Goal: Transaction & Acquisition: Book appointment/travel/reservation

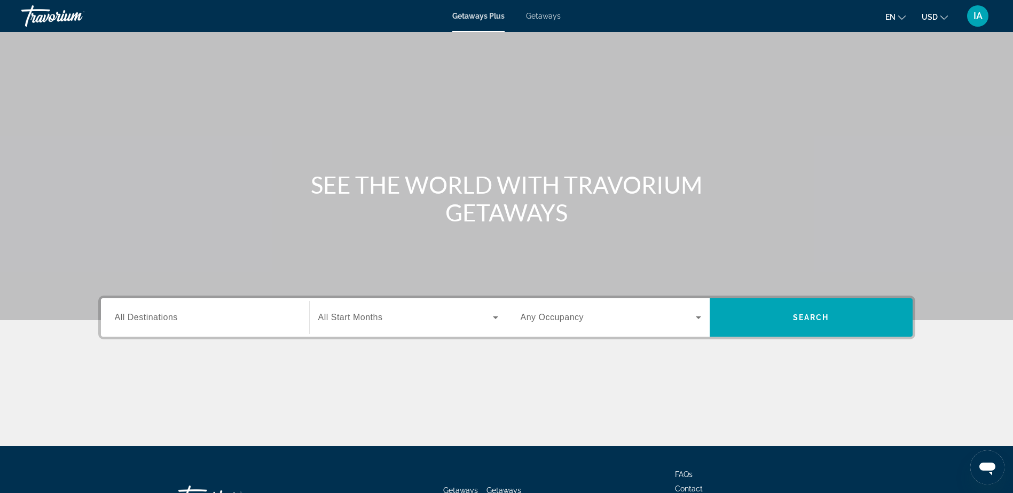
click at [233, 322] on input "Destination All Destinations" at bounding box center [205, 318] width 180 height 13
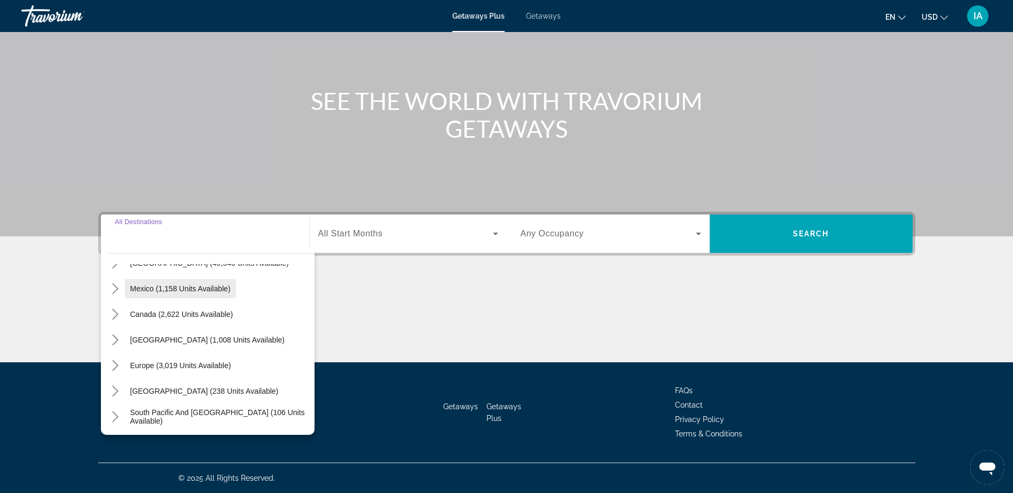
scroll to position [107, 0]
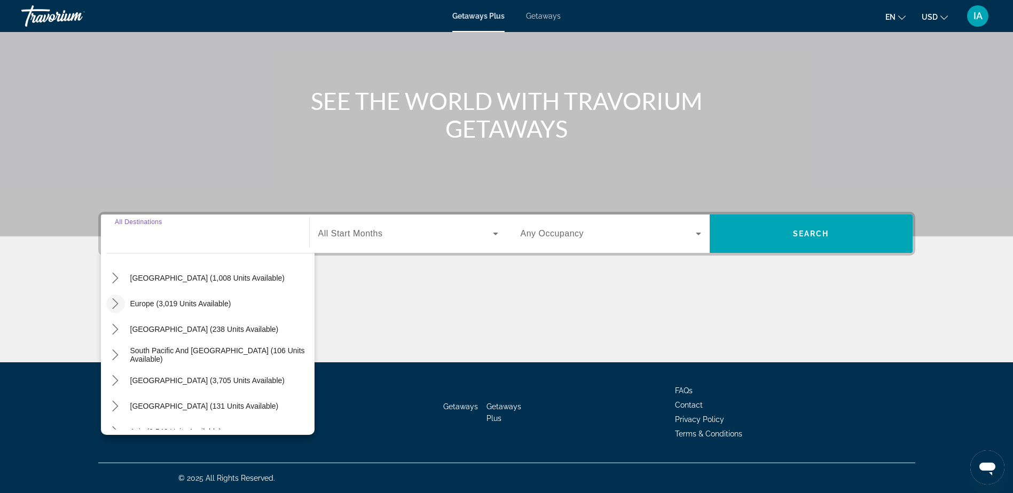
click at [116, 305] on icon "Toggle Europe (3,019 units available) submenu" at bounding box center [116, 303] width 6 height 11
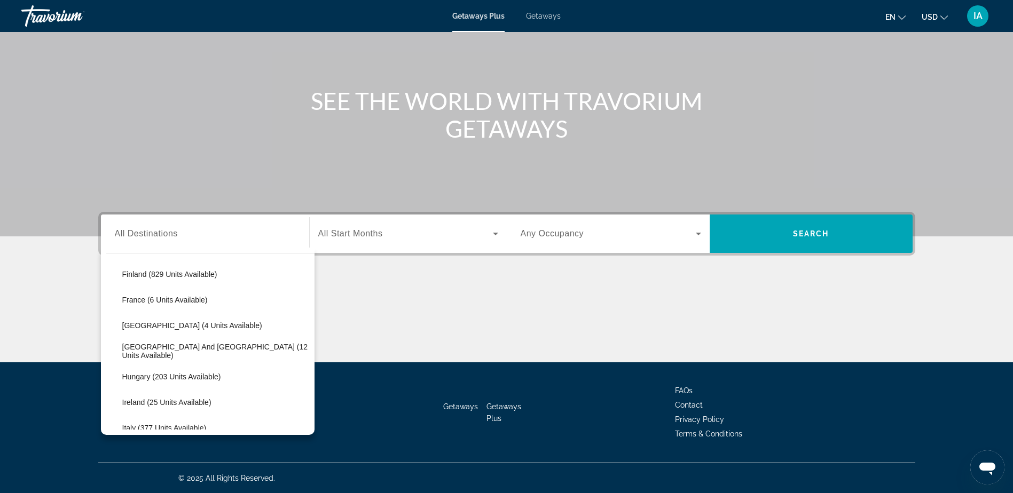
scroll to position [187, 0]
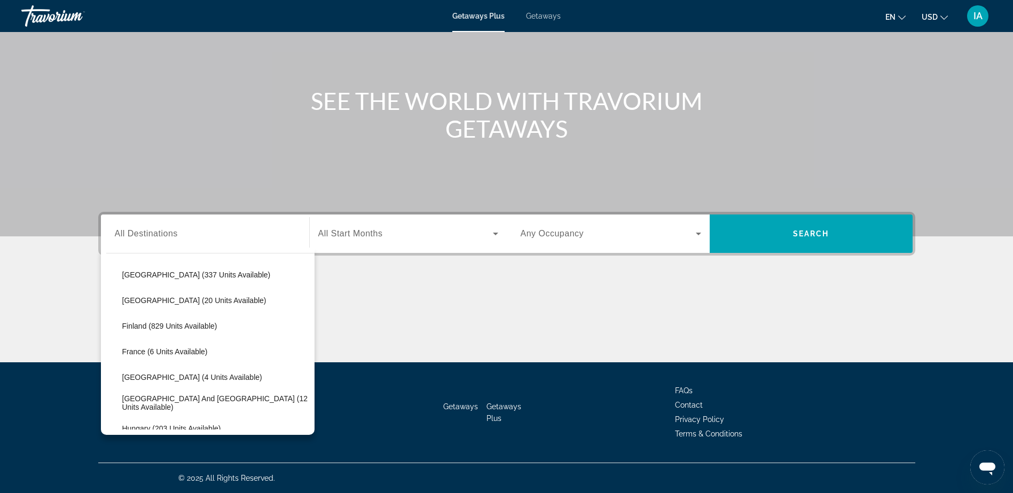
click at [185, 298] on span "[GEOGRAPHIC_DATA] (20 units available)" at bounding box center [194, 300] width 144 height 9
type input "**********"
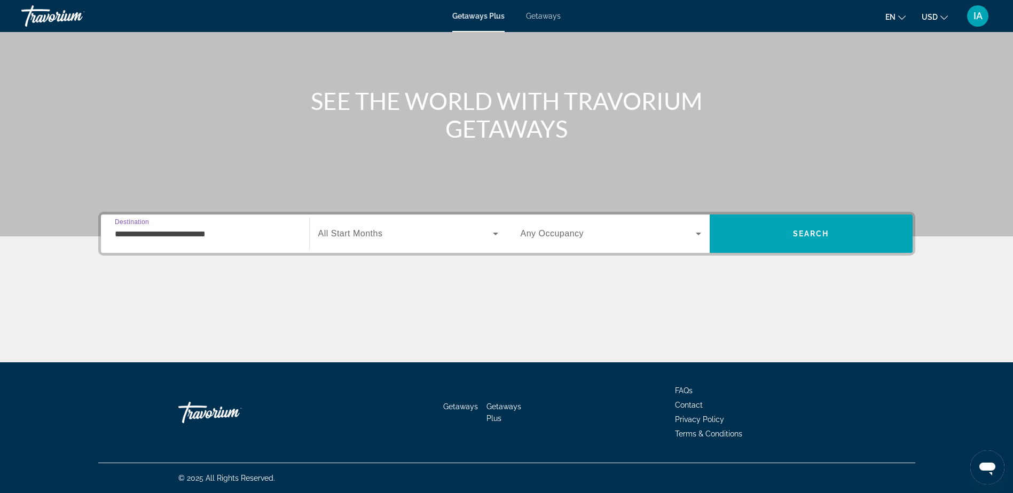
click at [585, 242] on div "Search widget" at bounding box center [611, 234] width 180 height 30
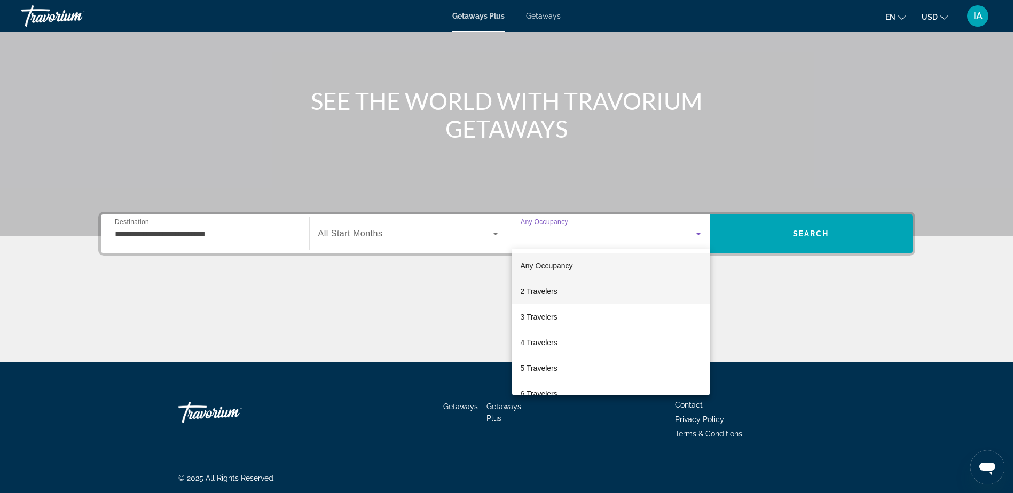
click at [548, 291] on span "2 Travelers" at bounding box center [539, 291] width 37 height 13
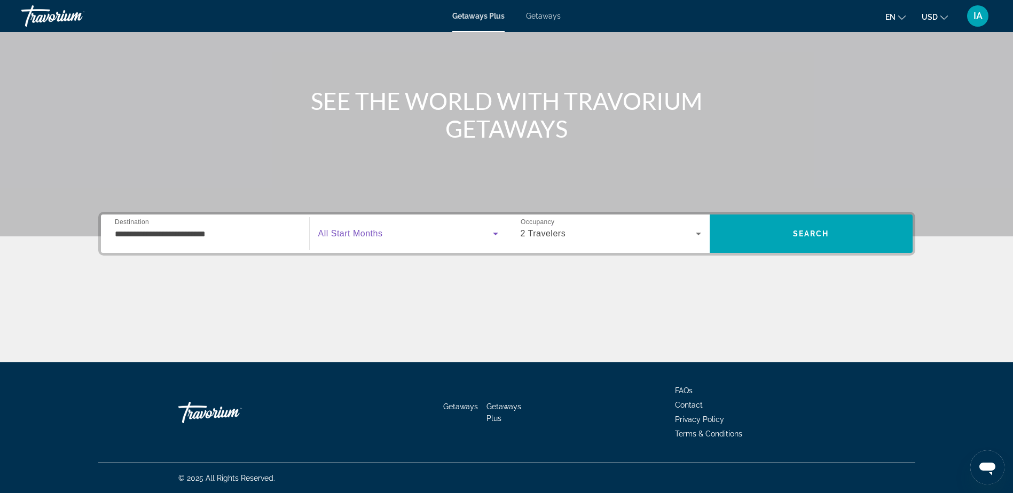
click at [463, 235] on span "Search widget" at bounding box center [405, 233] width 175 height 13
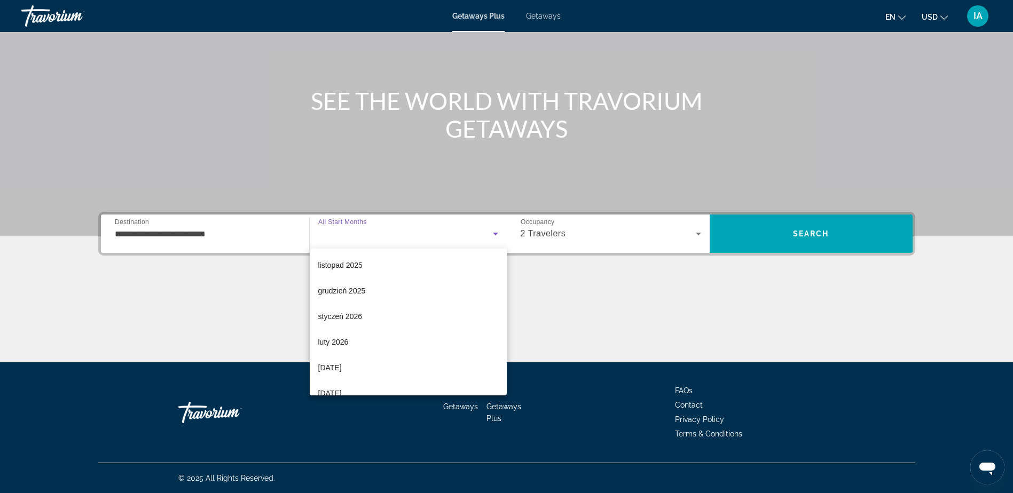
scroll to position [160, 0]
click at [650, 328] on div at bounding box center [506, 246] width 1013 height 493
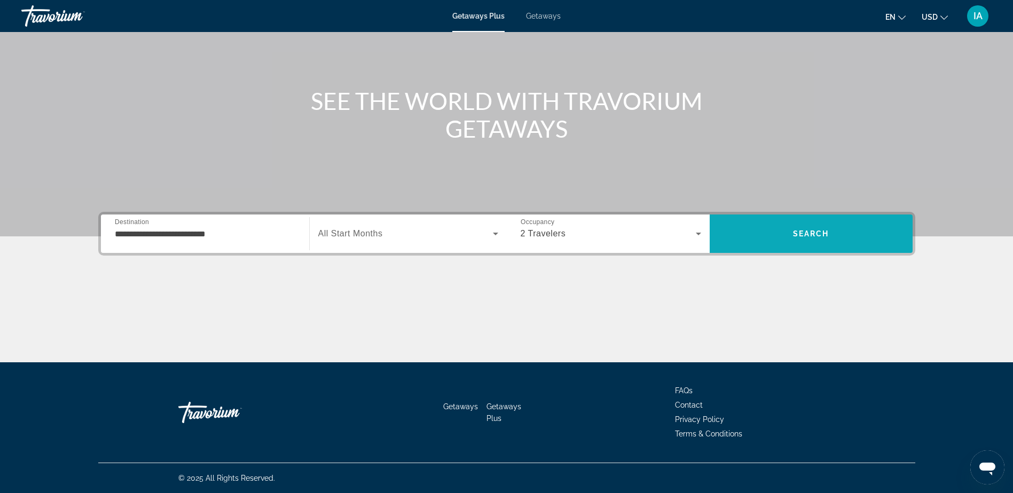
click at [805, 247] on span "Search" at bounding box center [811, 234] width 203 height 38
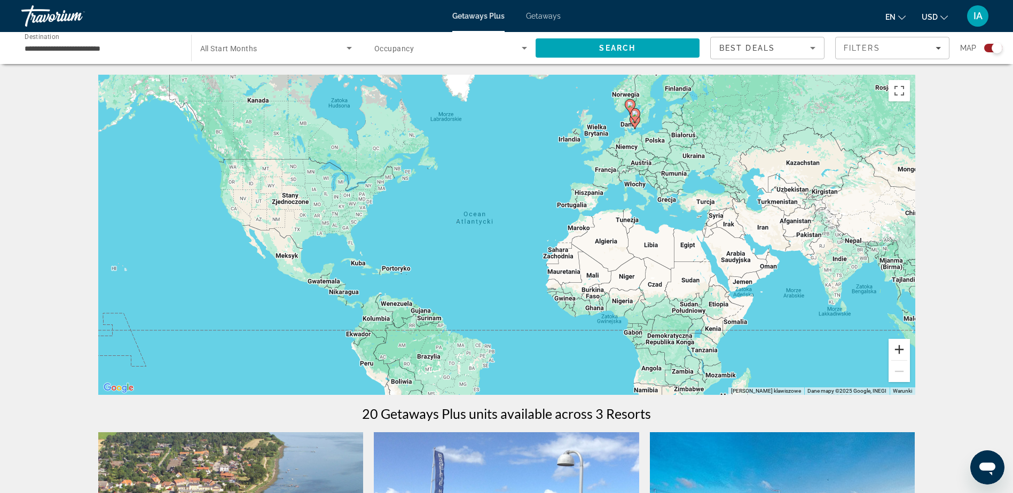
click at [904, 351] on button "Powiększ" at bounding box center [898, 349] width 21 height 21
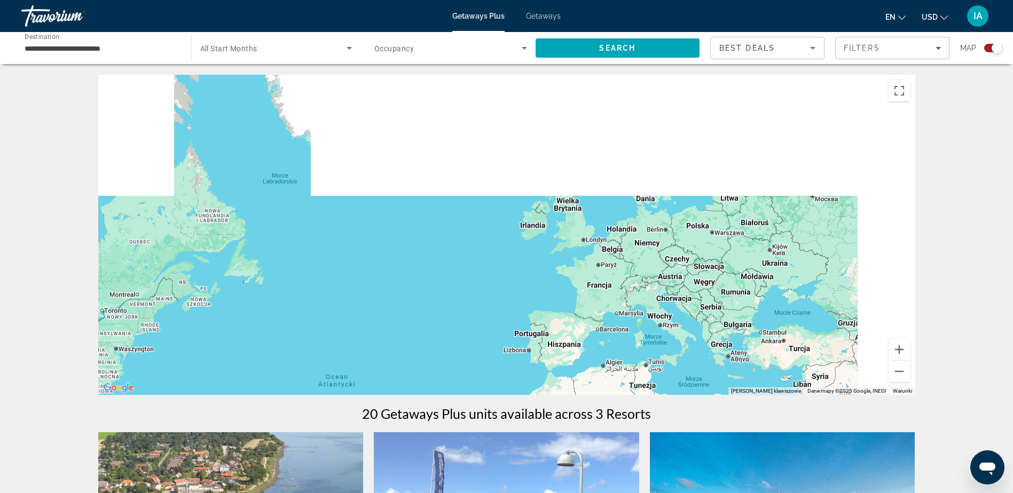
drag, startPoint x: 848, startPoint y: 253, endPoint x: 740, endPoint y: 437, distance: 213.0
click at [741, 437] on div "← Przesuń w lewo → Przesuń w prawo ↑ Przesuń w górę ↓ Przesuń w dół + Powiększ …" at bounding box center [507, 446] width 860 height 742
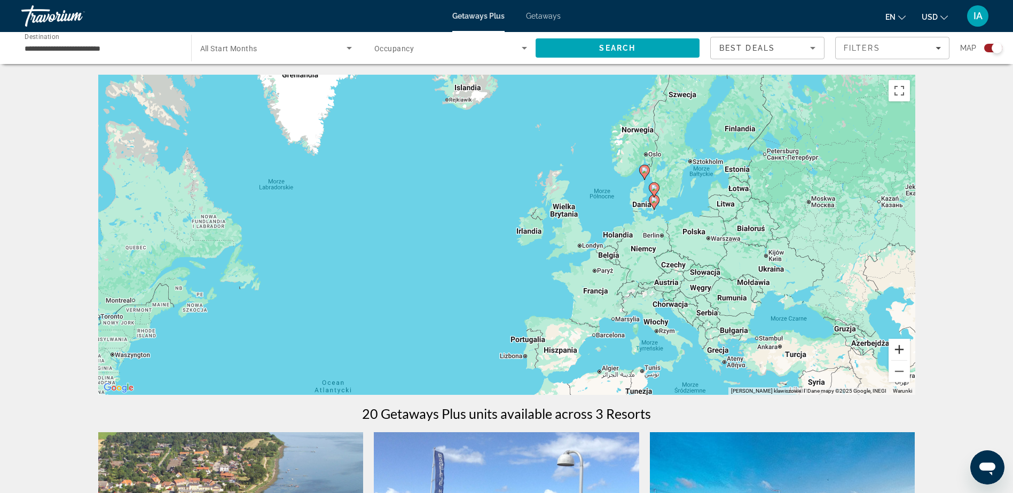
click at [899, 347] on button "Powiększ" at bounding box center [898, 349] width 21 height 21
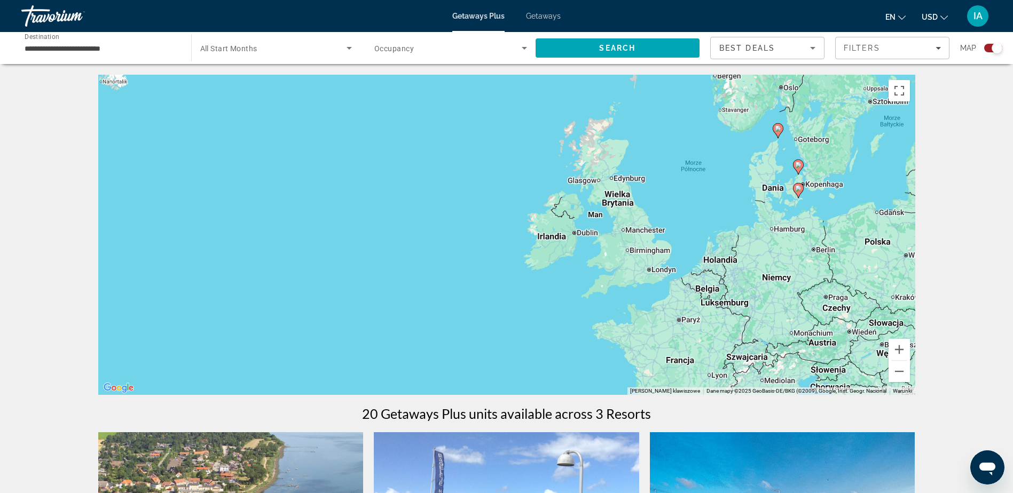
drag, startPoint x: 706, startPoint y: 217, endPoint x: 660, endPoint y: 288, distance: 84.3
click at [660, 288] on div "Aby aktywować przeciąganie za pomocą klawiatury, naciśnij Alt + Enter. Po włącz…" at bounding box center [506, 235] width 817 height 320
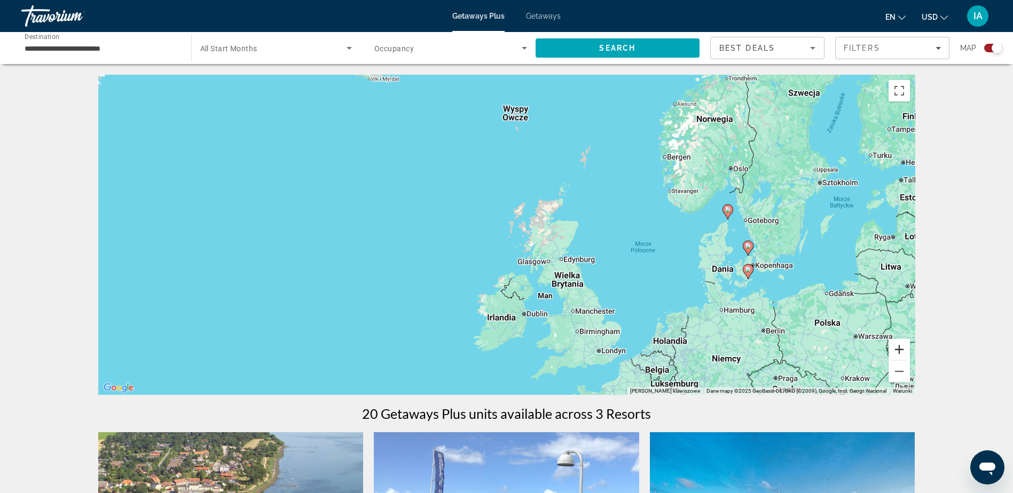
click at [901, 350] on button "Powiększ" at bounding box center [898, 349] width 21 height 21
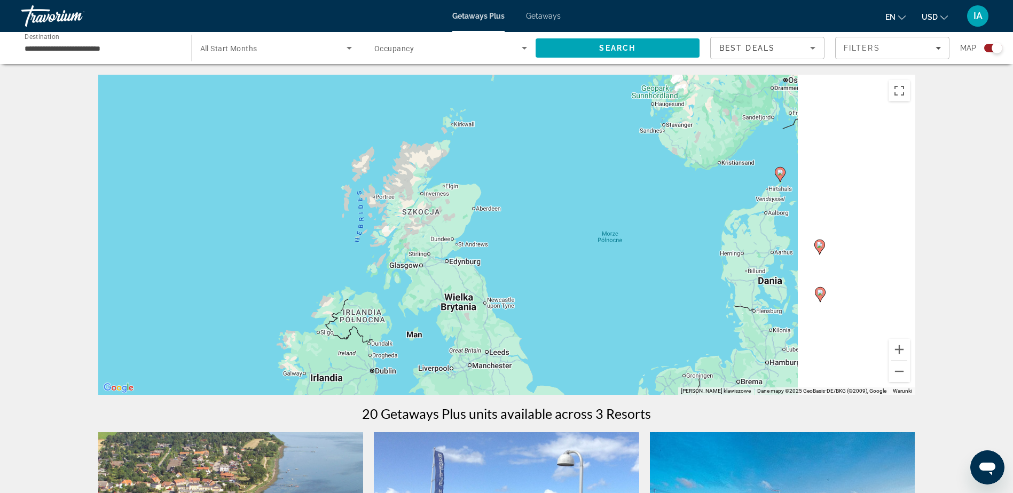
drag, startPoint x: 741, startPoint y: 276, endPoint x: 592, endPoint y: 255, distance: 151.0
click at [592, 255] on div "Aby aktywować przeciąganie za pomocą klawiatury, naciśnij Alt + Enter. Po włącz…" at bounding box center [506, 235] width 817 height 320
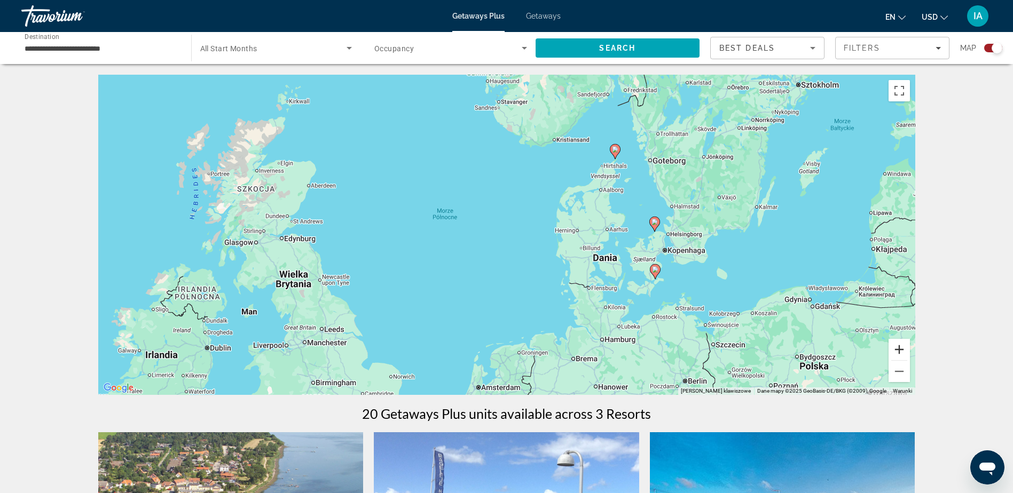
click at [903, 348] on button "Powiększ" at bounding box center [898, 349] width 21 height 21
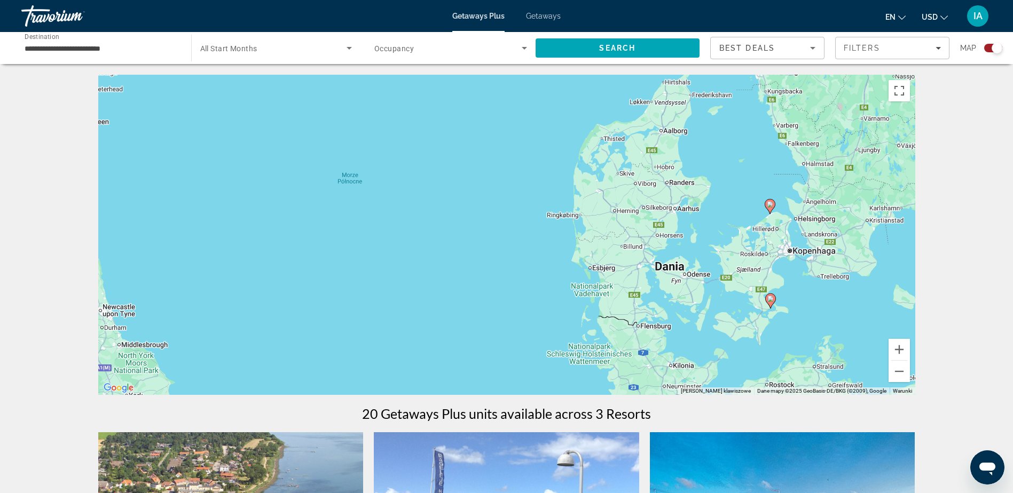
drag, startPoint x: 763, startPoint y: 232, endPoint x: 690, endPoint y: 193, distance: 83.4
click at [690, 193] on div "Aby aktywować przeciąganie za pomocą klawiatury, naciśnij Alt + Enter. Po włącz…" at bounding box center [506, 235] width 817 height 320
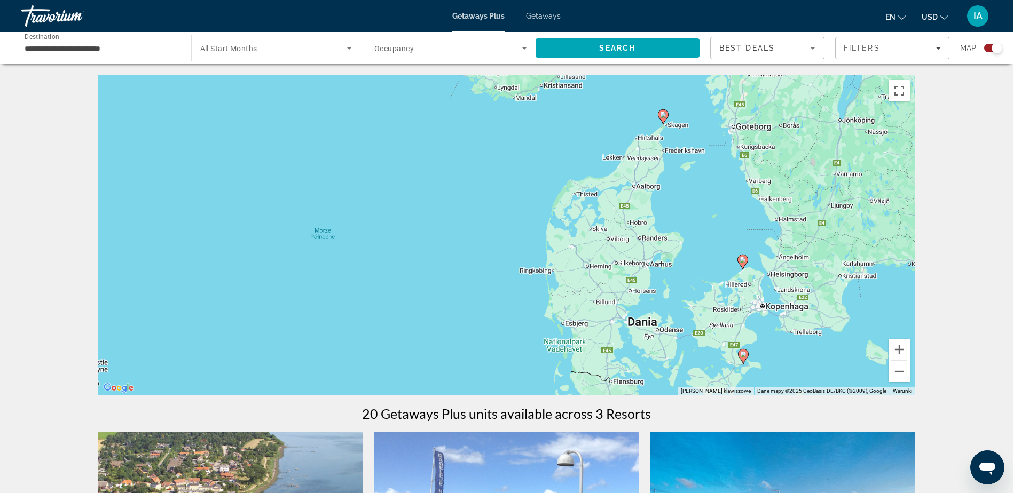
drag, startPoint x: 663, startPoint y: 169, endPoint x: 677, endPoint y: 273, distance: 105.0
click at [682, 279] on div "Aby aktywować przeciąganie za pomocą klawiatury, naciśnij Alt + Enter. Po włącz…" at bounding box center [506, 235] width 817 height 320
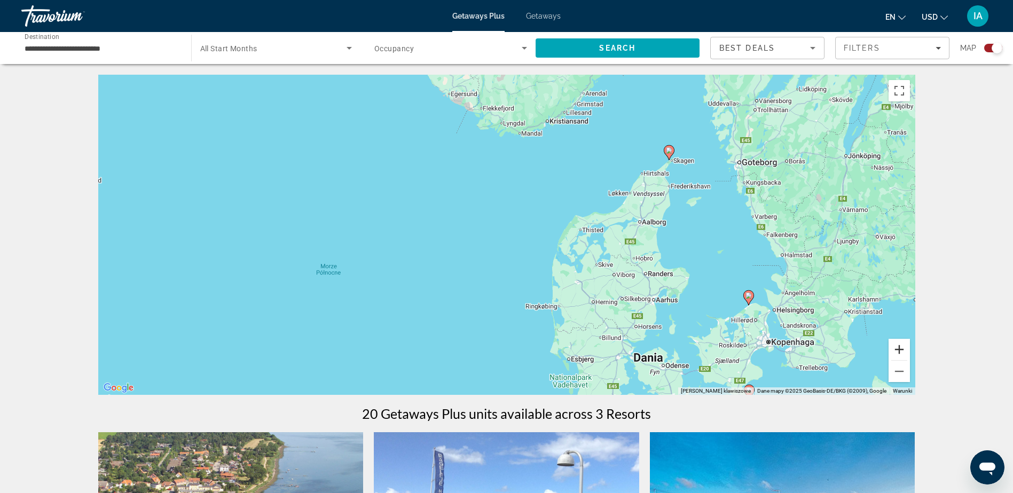
click at [894, 351] on button "Powiększ" at bounding box center [898, 349] width 21 height 21
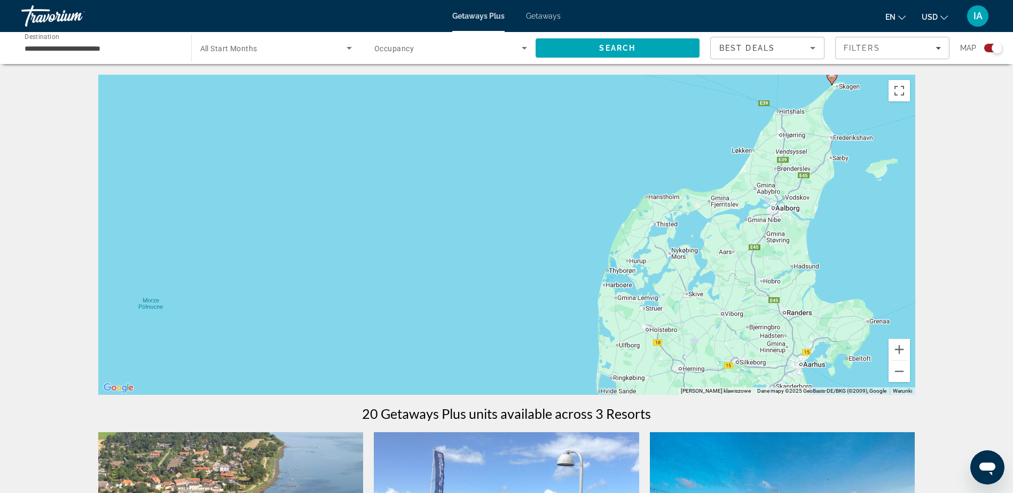
drag, startPoint x: 757, startPoint y: 169, endPoint x: 631, endPoint y: 233, distance: 141.1
click at [631, 235] on div "Aby aktywować przeciąganie za pomocą klawiatury, naciśnij Alt + Enter. Po włącz…" at bounding box center [506, 235] width 817 height 320
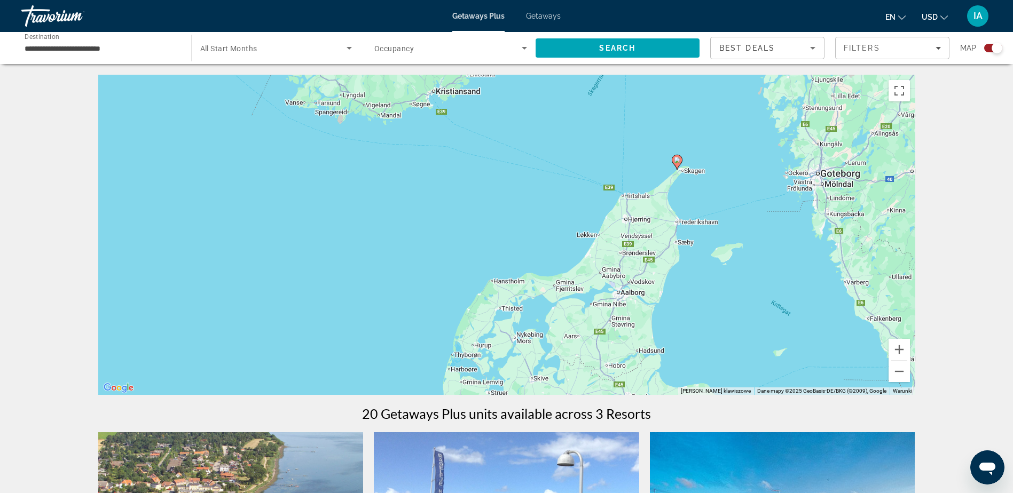
click at [676, 160] on image "Main content" at bounding box center [677, 160] width 6 height 6
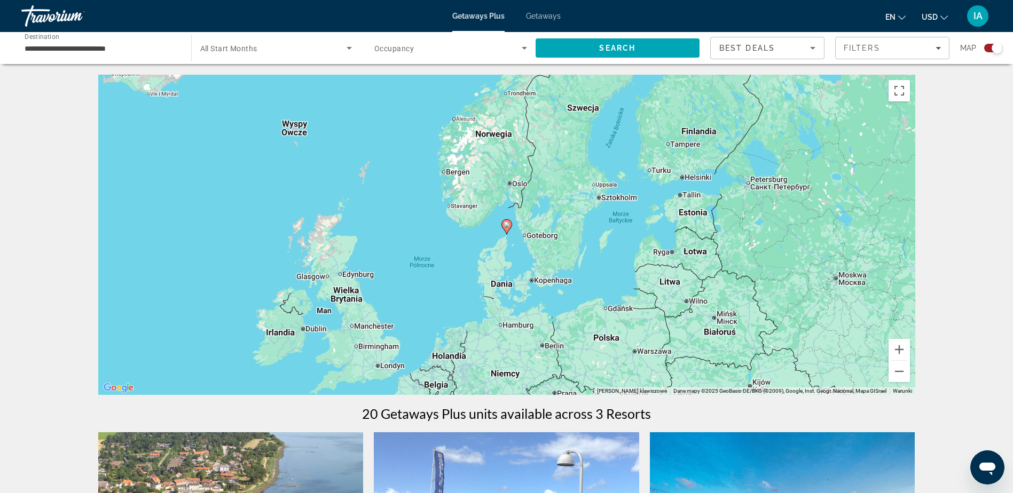
click at [506, 229] on icon "Main content" at bounding box center [506, 227] width 10 height 14
type input "**********"
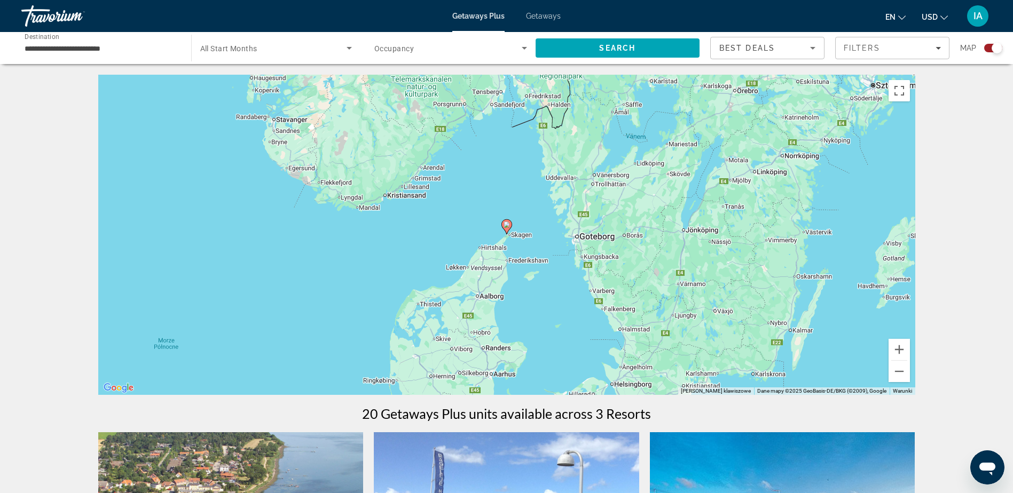
click at [507, 229] on icon "Main content" at bounding box center [506, 227] width 10 height 14
click at [505, 225] on image "Main content" at bounding box center [506, 225] width 6 height 6
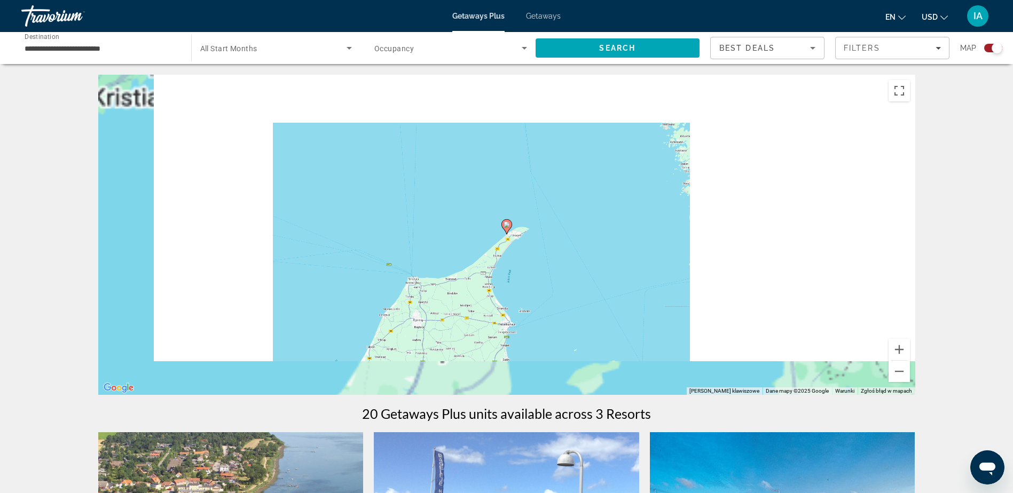
click at [505, 227] on image "Main content" at bounding box center [506, 225] width 6 height 6
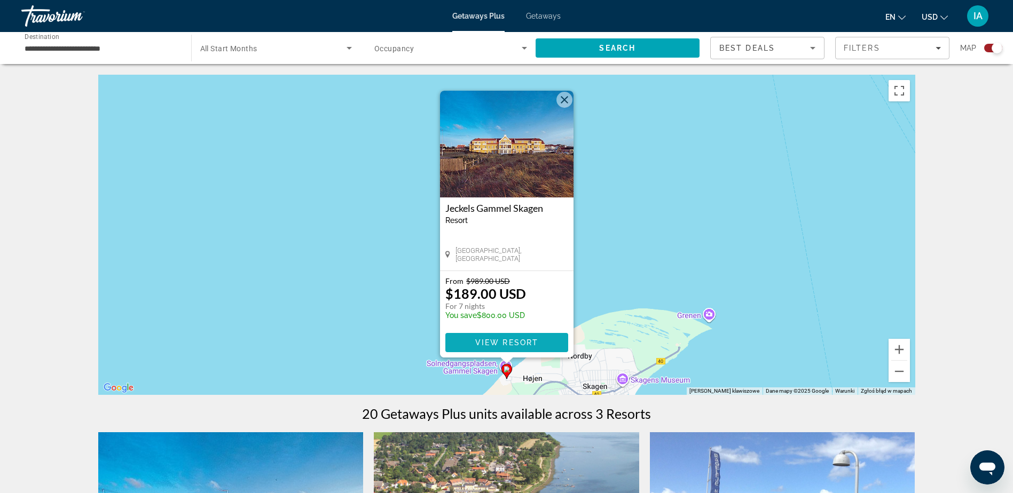
click at [511, 343] on span "View Resort" at bounding box center [506, 342] width 63 height 9
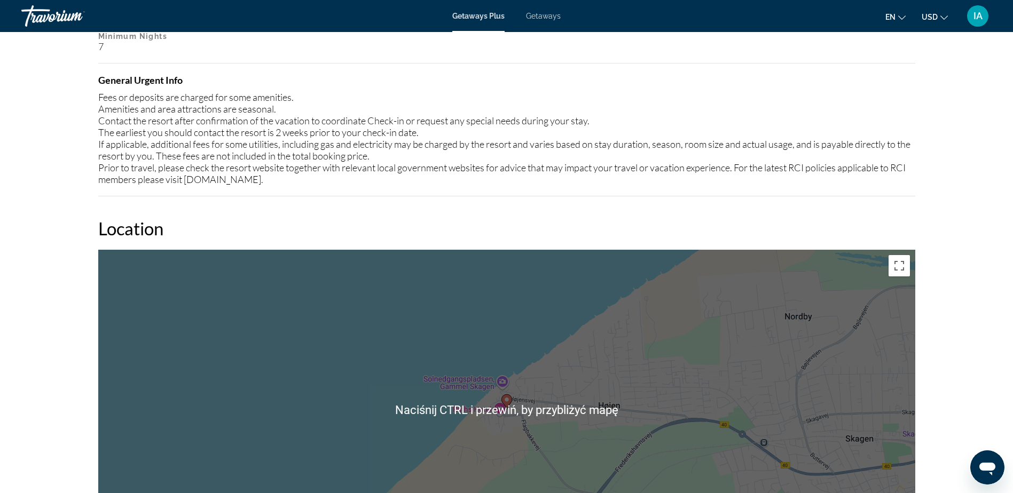
scroll to position [854, 0]
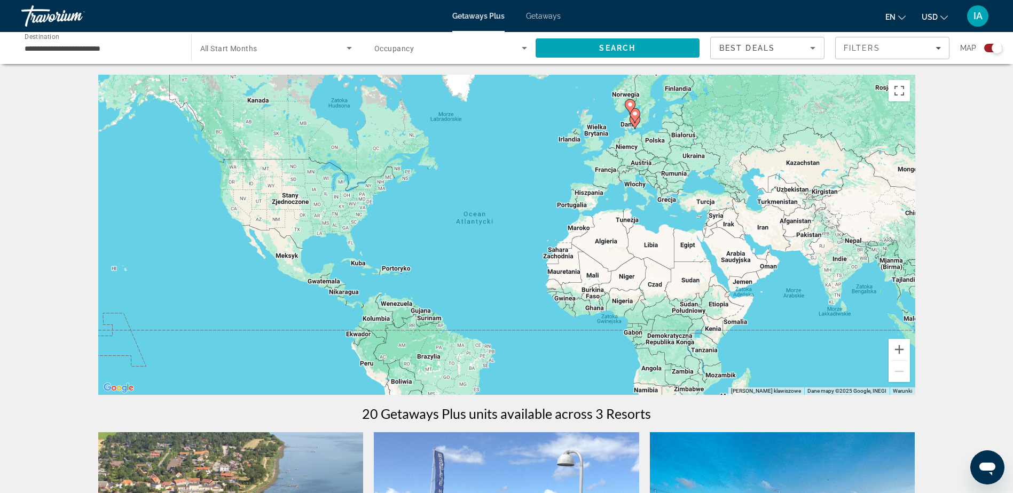
click at [130, 50] on input "**********" at bounding box center [101, 48] width 153 height 13
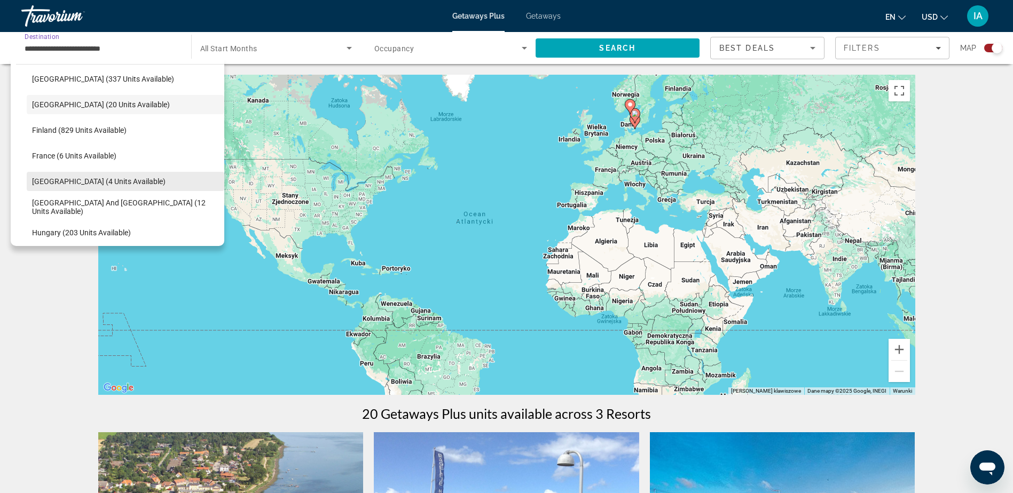
scroll to position [301, 0]
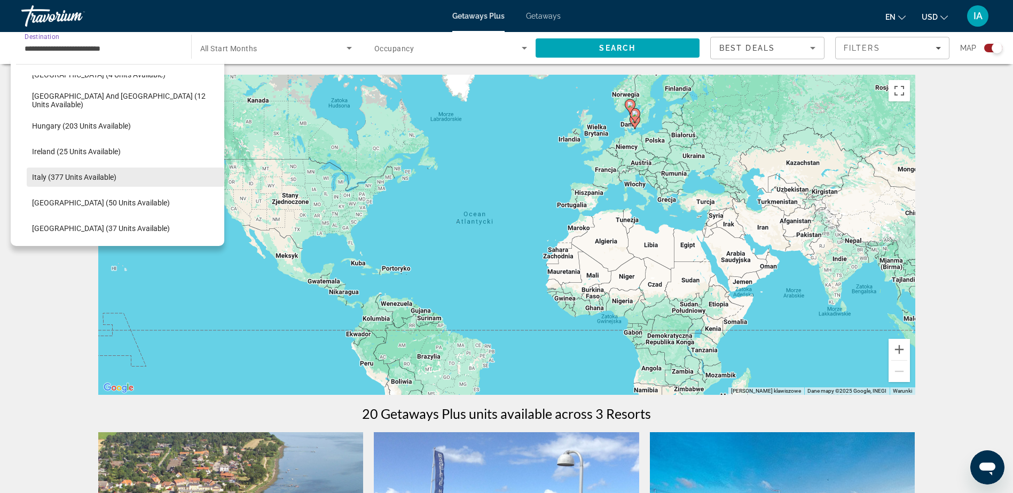
click at [51, 174] on span "Italy (377 units available)" at bounding box center [74, 177] width 84 height 9
type input "**********"
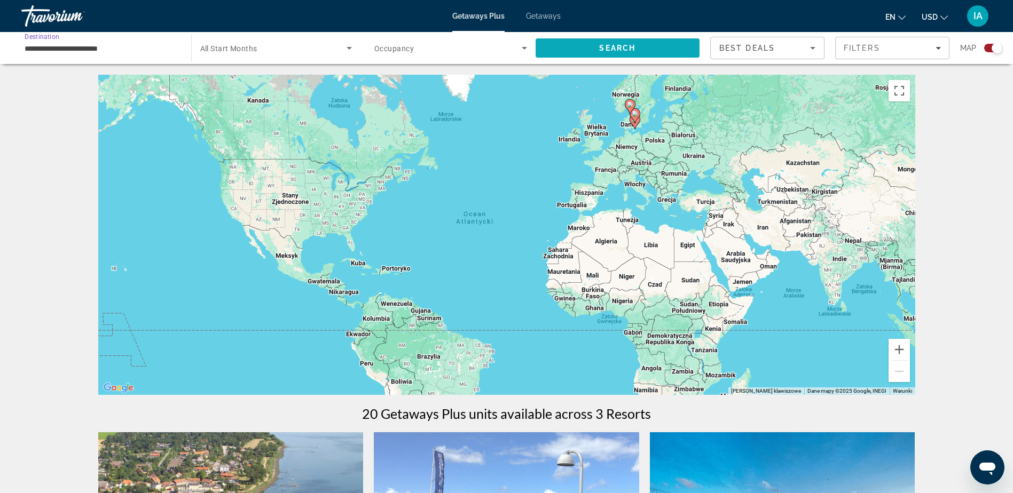
click at [664, 44] on span "Search" at bounding box center [618, 48] width 164 height 26
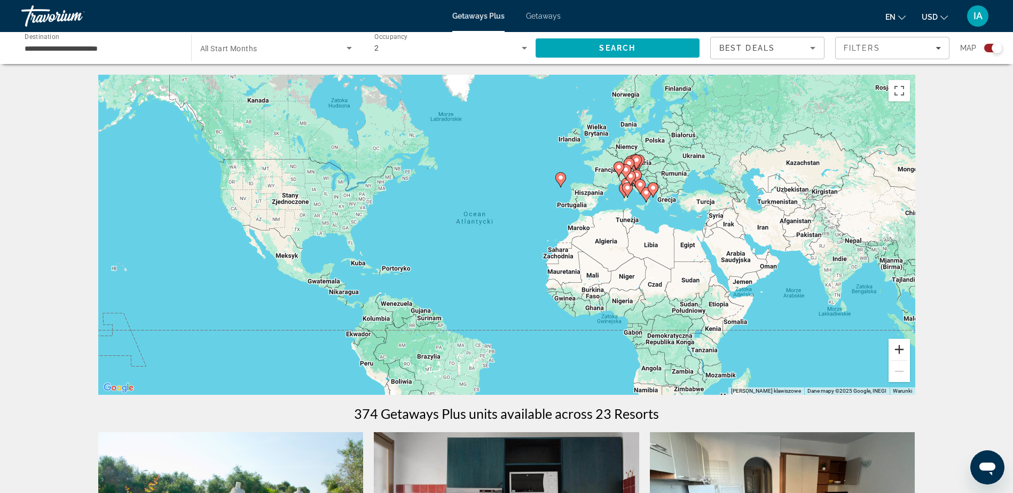
click at [900, 349] on button "Powiększ" at bounding box center [898, 349] width 21 height 21
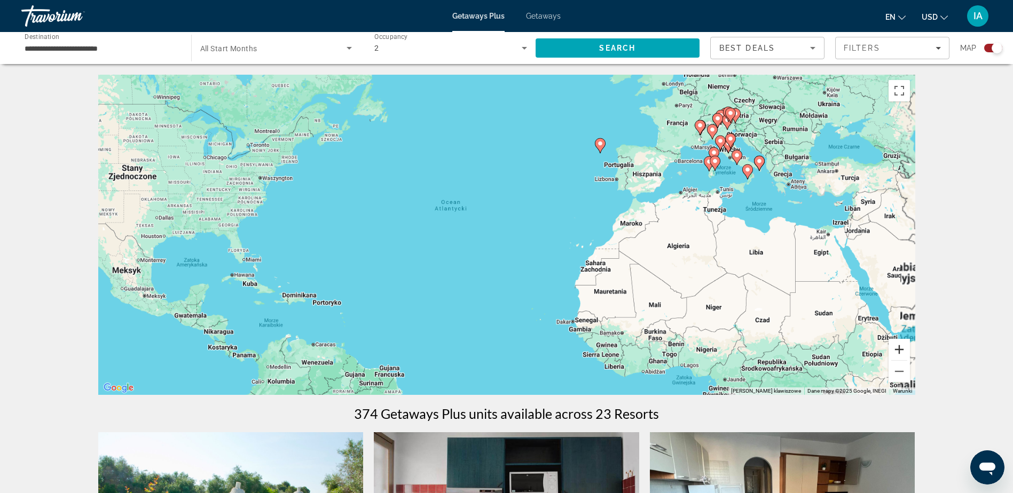
click at [900, 349] on button "Powiększ" at bounding box center [898, 349] width 21 height 21
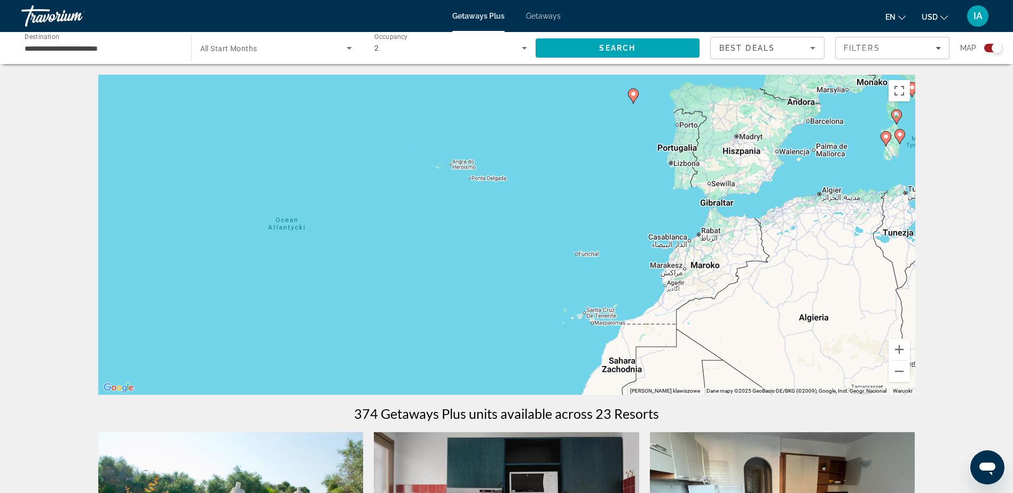
drag, startPoint x: 729, startPoint y: 285, endPoint x: 693, endPoint y: 334, distance: 60.8
click at [692, 330] on div "Aby aktywować przeciąganie za pomocą klawiatury, naciśnij Alt + Enter. Po włącz…" at bounding box center [506, 235] width 817 height 320
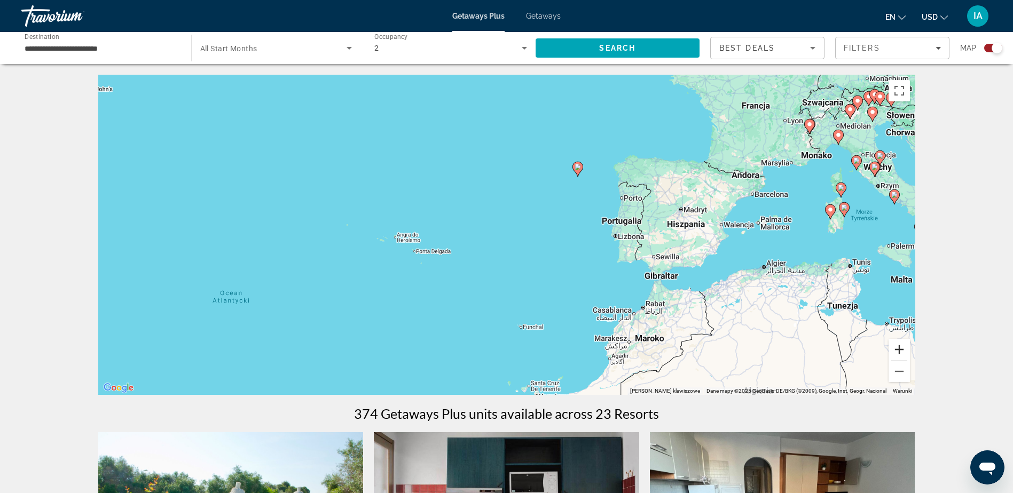
click at [894, 345] on button "Powiększ" at bounding box center [898, 349] width 21 height 21
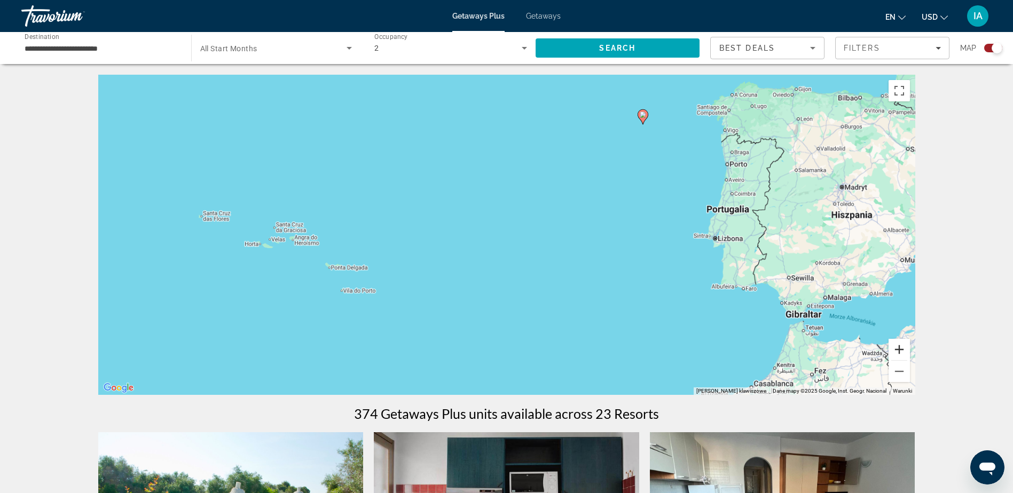
drag, startPoint x: 900, startPoint y: 350, endPoint x: 839, endPoint y: 266, distance: 103.2
click at [900, 350] on button "Powiększ" at bounding box center [898, 349] width 21 height 21
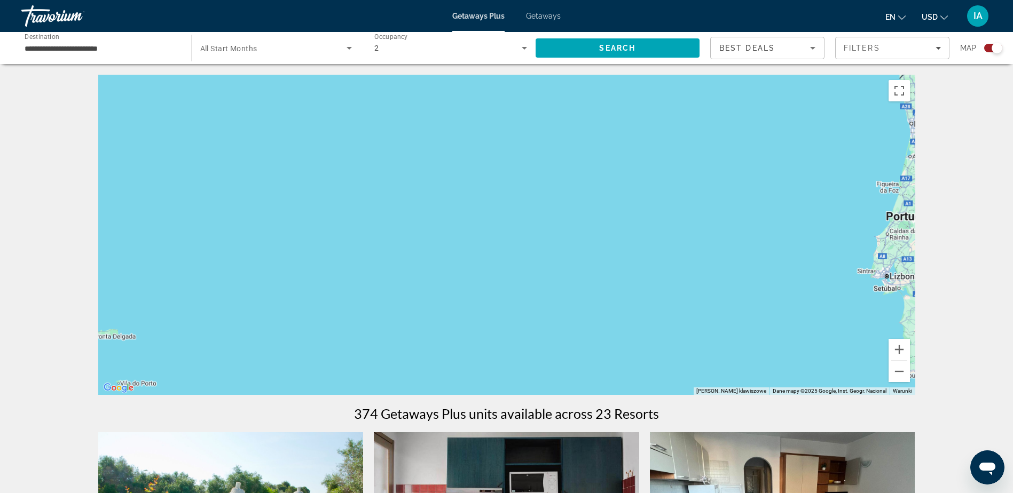
drag, startPoint x: 795, startPoint y: 211, endPoint x: 636, endPoint y: 371, distance: 225.4
click at [637, 368] on div "Main content" at bounding box center [506, 235] width 817 height 320
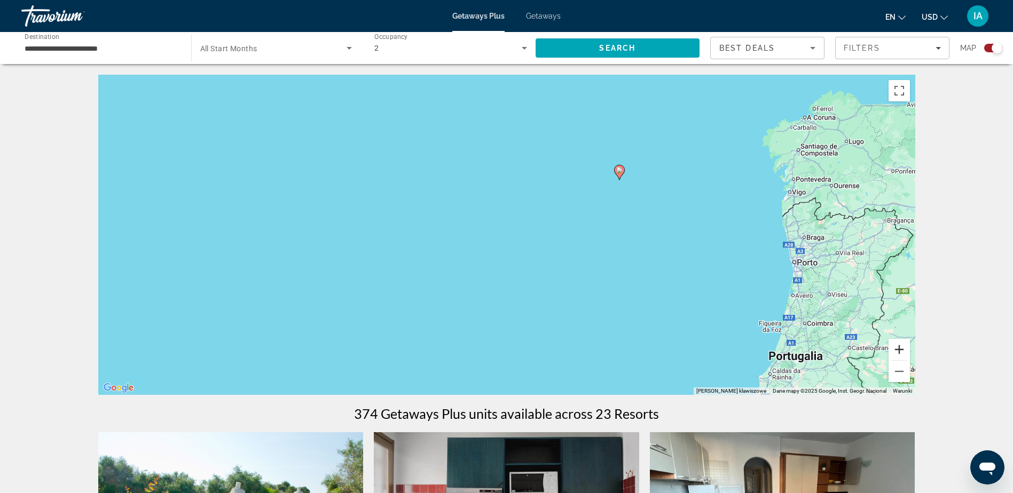
click at [904, 350] on button "Powiększ" at bounding box center [898, 349] width 21 height 21
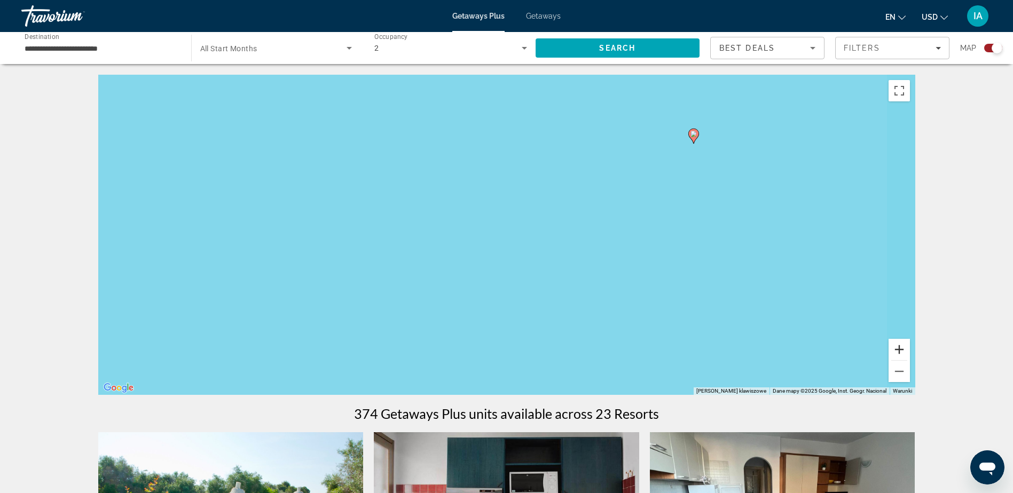
click at [904, 350] on button "Powiększ" at bounding box center [898, 349] width 21 height 21
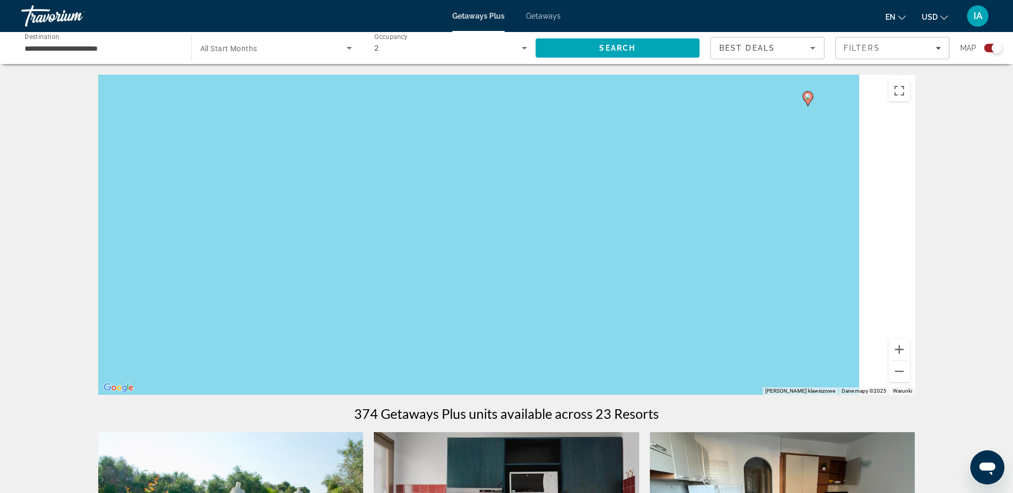
drag, startPoint x: 813, startPoint y: 218, endPoint x: 628, endPoint y: 370, distance: 239.0
click at [628, 370] on div "Aby aktywować przeciąganie za pomocą klawiatury, naciśnij Alt + Enter. Po włącz…" at bounding box center [506, 235] width 817 height 320
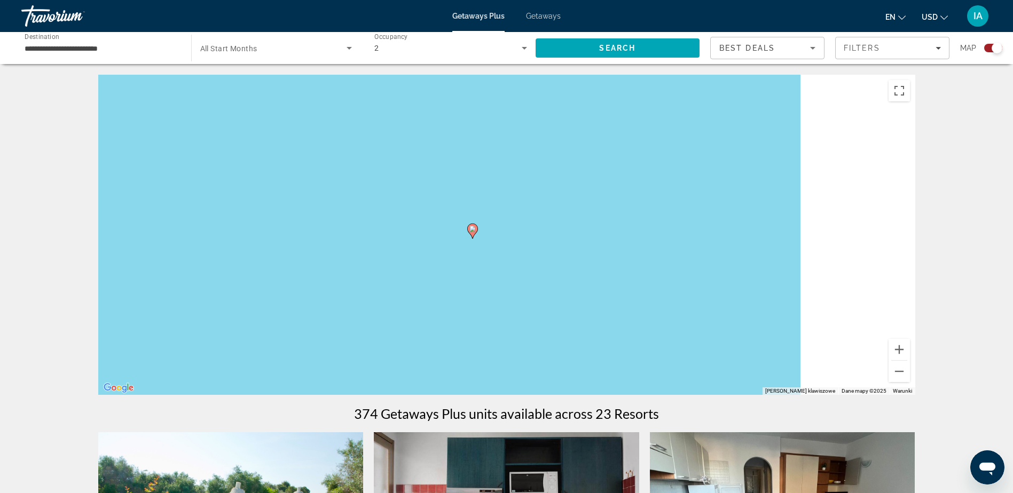
drag, startPoint x: 871, startPoint y: 279, endPoint x: 647, endPoint y: 312, distance: 226.1
click at [544, 346] on div "Aby aktywować przeciąganie za pomocą klawiatury, naciśnij Alt + Enter. Po włącz…" at bounding box center [506, 235] width 817 height 320
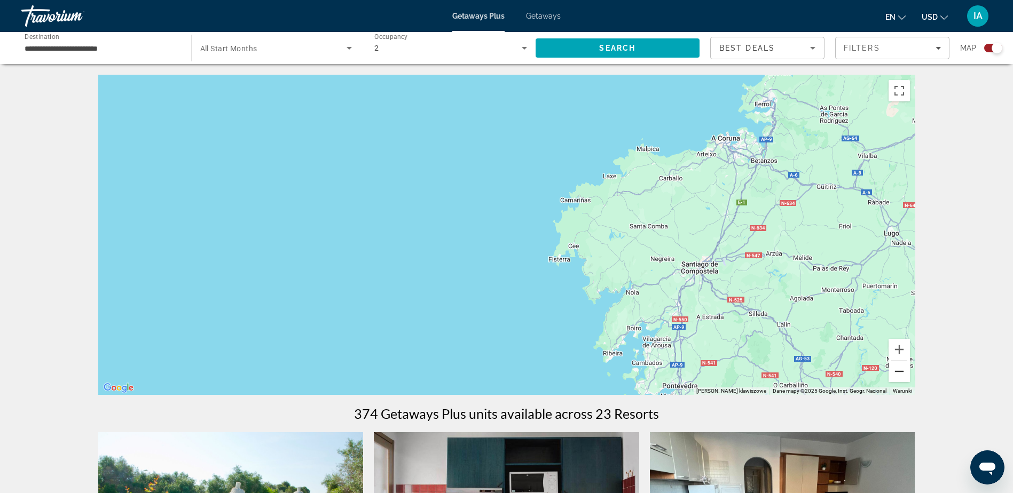
click at [900, 377] on button "Pomniejsz" at bounding box center [898, 371] width 21 height 21
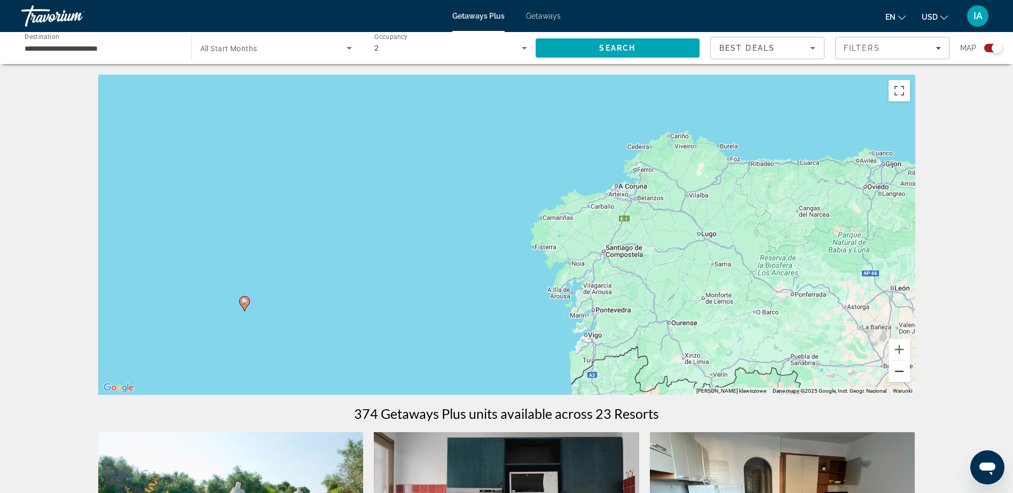
click at [897, 374] on button "Pomniejsz" at bounding box center [898, 371] width 21 height 21
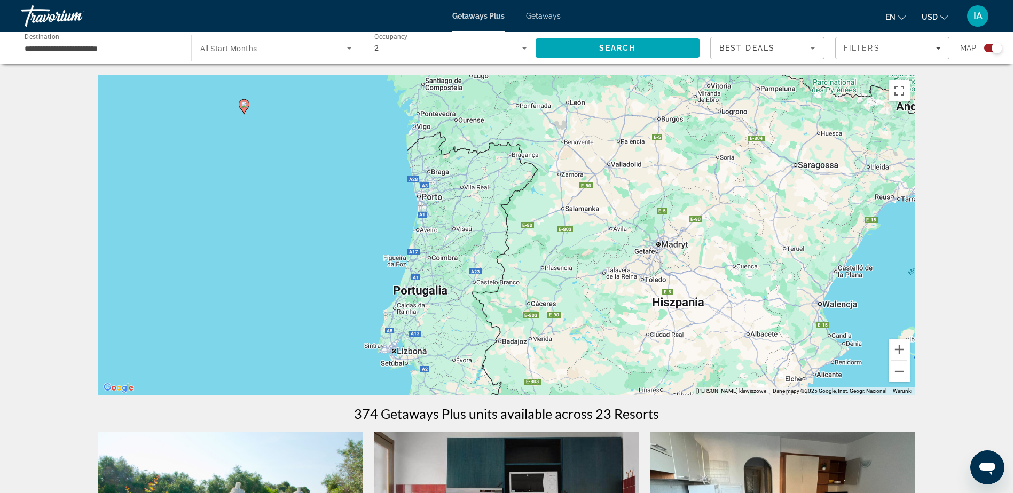
drag, startPoint x: 732, startPoint y: 288, endPoint x: 660, endPoint y: 187, distance: 124.0
click at [600, 129] on div "Aby aktywować przeciąganie za pomocą klawiatury, naciśnij Alt + Enter. Po włącz…" at bounding box center [506, 235] width 817 height 320
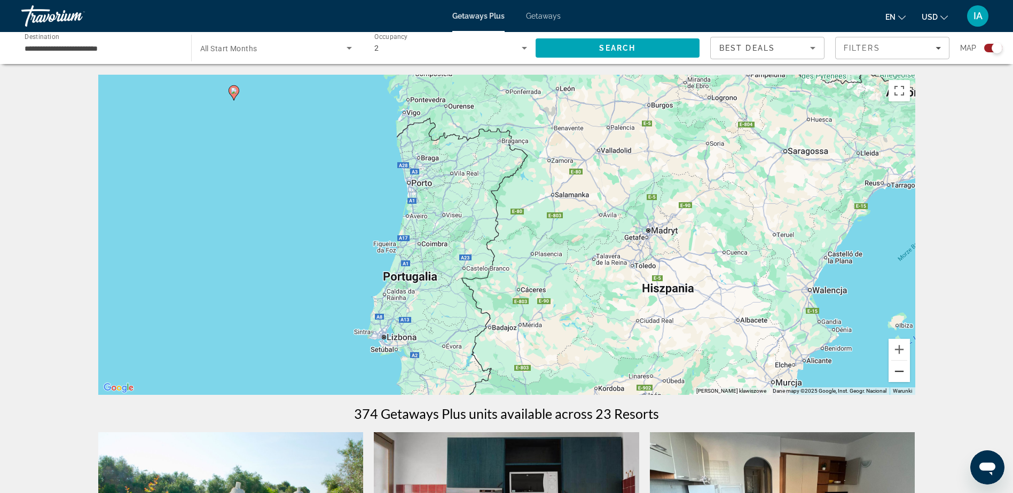
click at [903, 373] on button "Pomniejsz" at bounding box center [898, 371] width 21 height 21
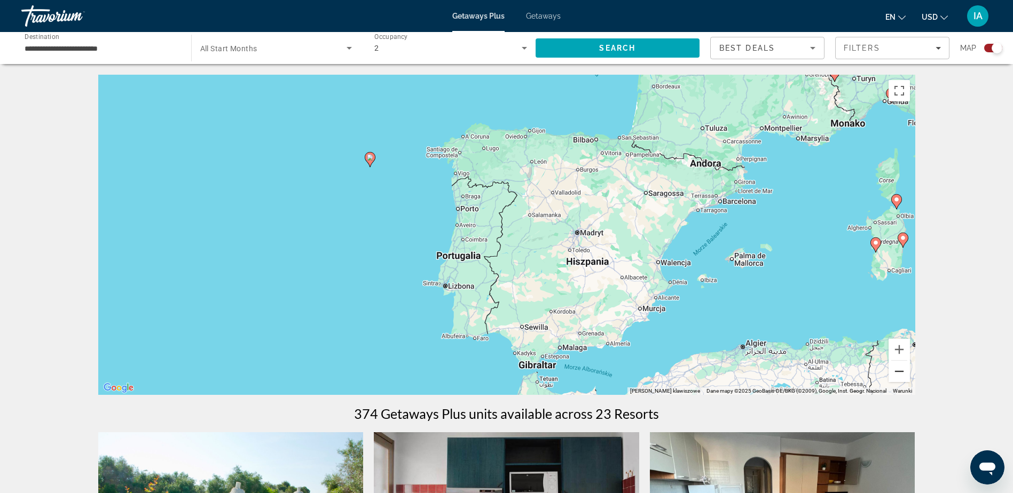
click at [901, 372] on button "Pomniejsz" at bounding box center [898, 371] width 21 height 21
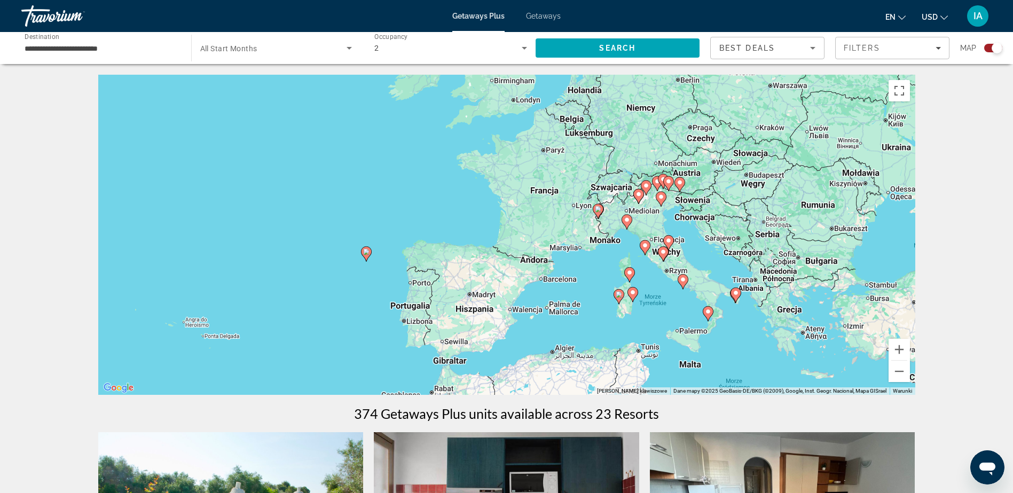
drag, startPoint x: 674, startPoint y: 254, endPoint x: 663, endPoint y: 281, distance: 29.2
click at [658, 282] on div "Aby aktywować przeciąganie za pomocą klawiatury, naciśnij Alt + Enter. Po włącz…" at bounding box center [506, 235] width 817 height 320
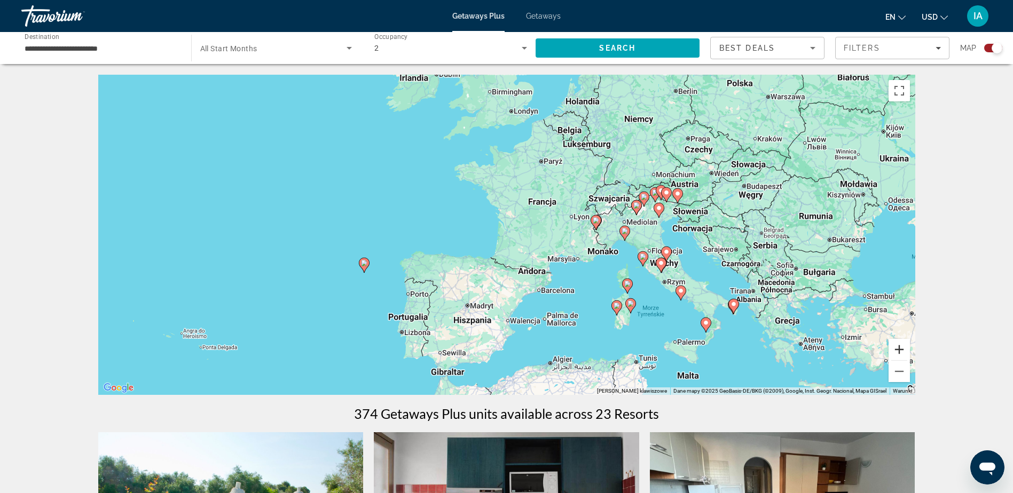
click at [904, 356] on button "Powiększ" at bounding box center [898, 349] width 21 height 21
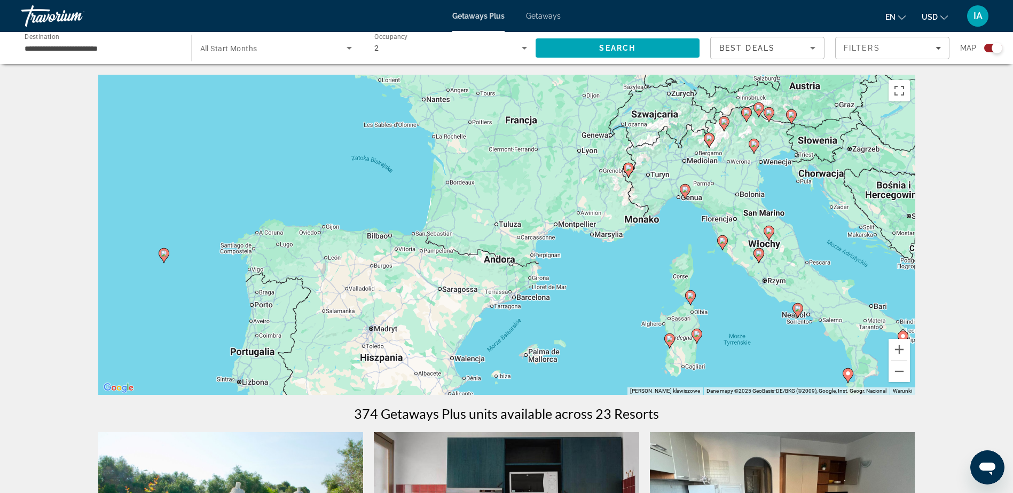
drag, startPoint x: 732, startPoint y: 282, endPoint x: 687, endPoint y: 245, distance: 58.4
click at [670, 233] on div "Aby aktywować przeciąganie za pomocą klawiatury, naciśnij Alt + Enter. Po włącz…" at bounding box center [506, 235] width 817 height 320
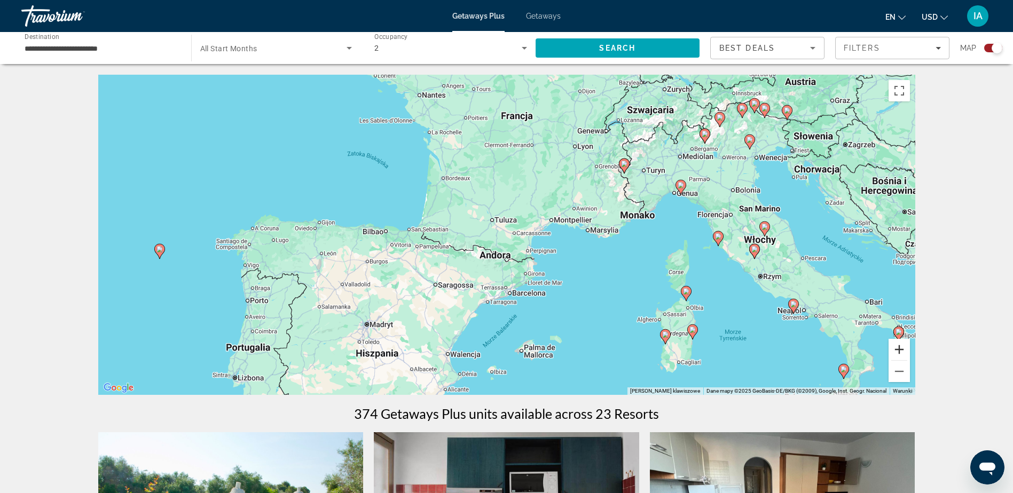
click at [907, 352] on button "Powiększ" at bounding box center [898, 349] width 21 height 21
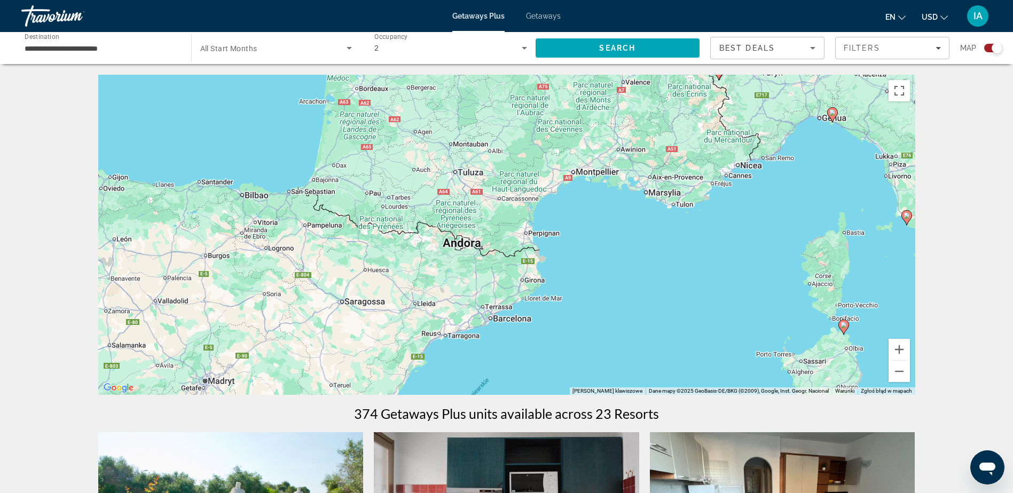
drag, startPoint x: 814, startPoint y: 322, endPoint x: 690, endPoint y: 191, distance: 180.2
click at [687, 186] on div "Aby aktywować przeciąganie za pomocą klawiatury, naciśnij Alt + Enter. Po włącz…" at bounding box center [506, 235] width 817 height 320
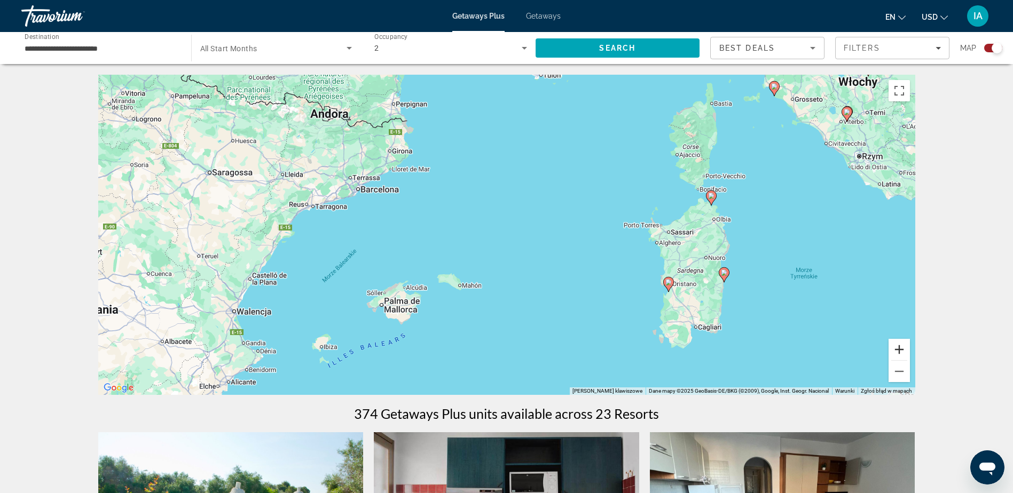
click at [900, 350] on button "Powiększ" at bounding box center [898, 349] width 21 height 21
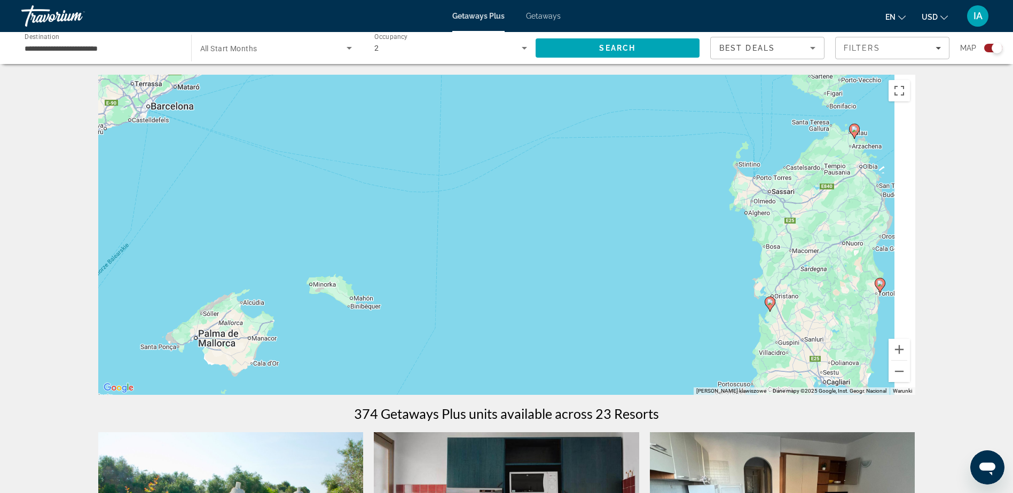
drag, startPoint x: 744, startPoint y: 246, endPoint x: 701, endPoint y: 214, distance: 53.7
click at [702, 214] on div "Aby aktywować przeciąganie za pomocą klawiatury, naciśnij Alt + Enter. Po włącz…" at bounding box center [506, 235] width 817 height 320
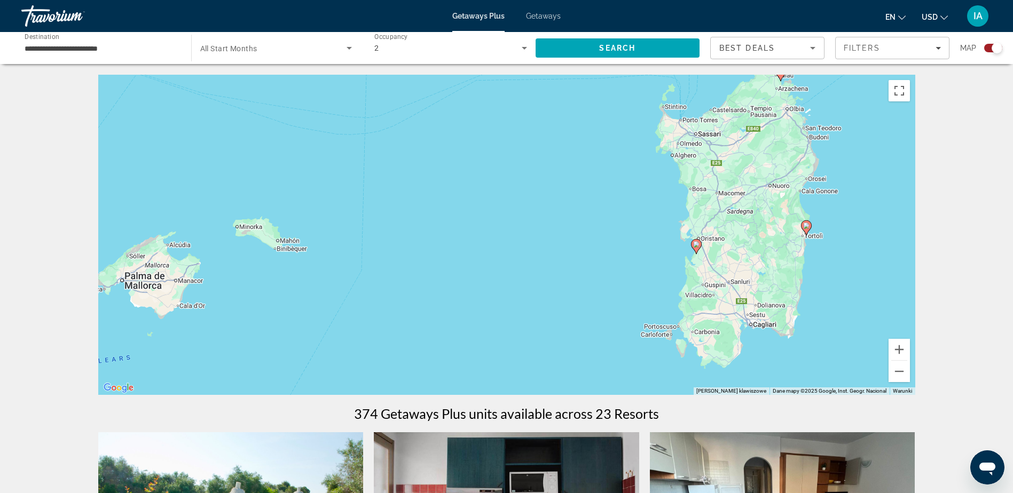
click at [804, 228] on image "Main content" at bounding box center [806, 226] width 6 height 6
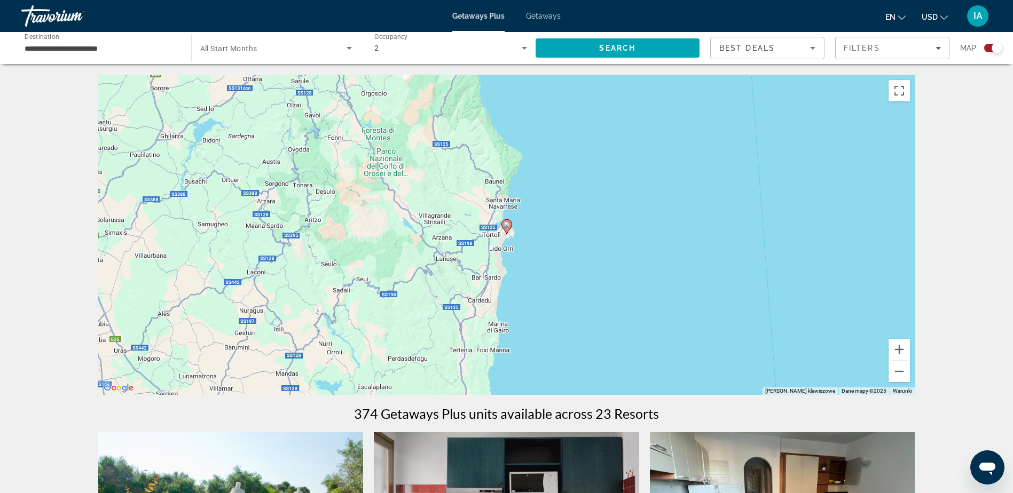
click at [507, 229] on icon "Main content" at bounding box center [506, 227] width 10 height 14
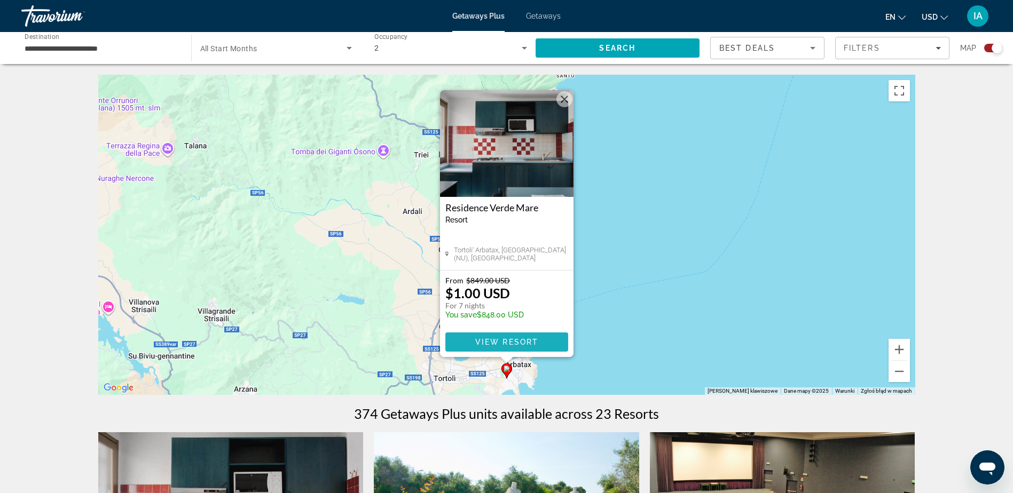
drag, startPoint x: 538, startPoint y: 342, endPoint x: 550, endPoint y: 343, distance: 12.8
click at [538, 343] on span "View Resort" at bounding box center [506, 342] width 63 height 9
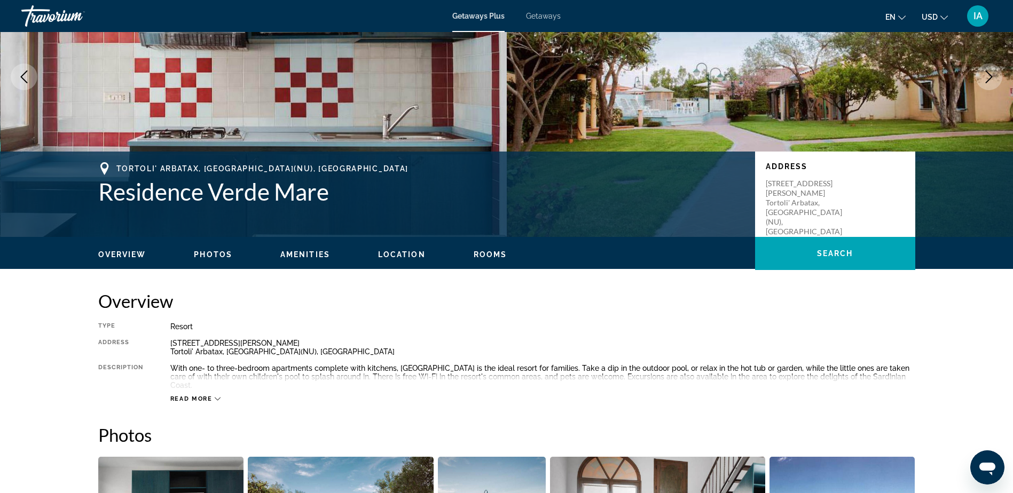
scroll to position [160, 0]
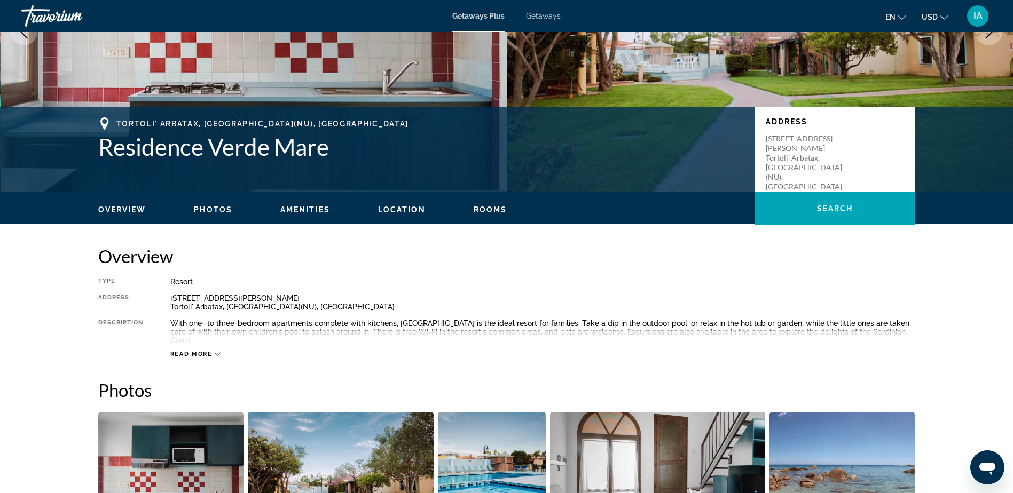
drag, startPoint x: 210, startPoint y: 353, endPoint x: 242, endPoint y: 321, distance: 45.3
click at [210, 353] on span "Read more" at bounding box center [191, 354] width 42 height 7
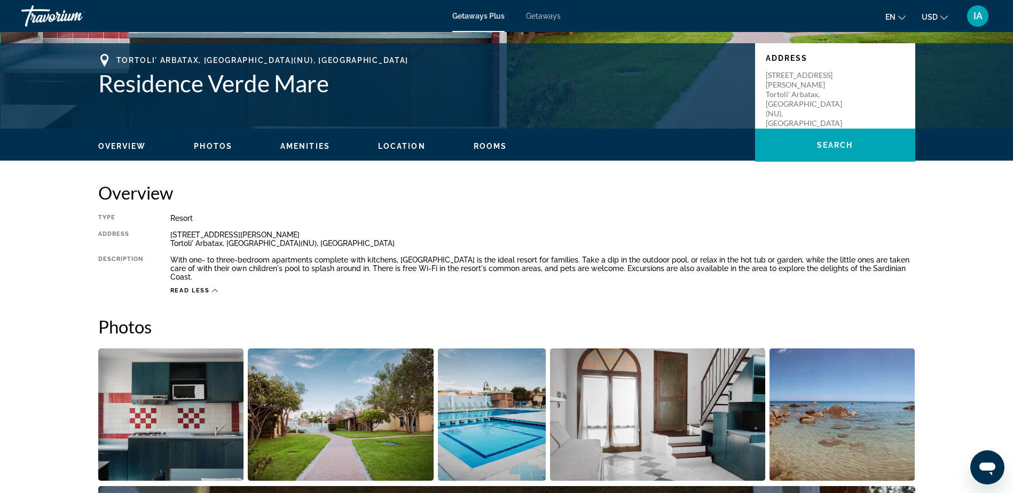
scroll to position [320, 0]
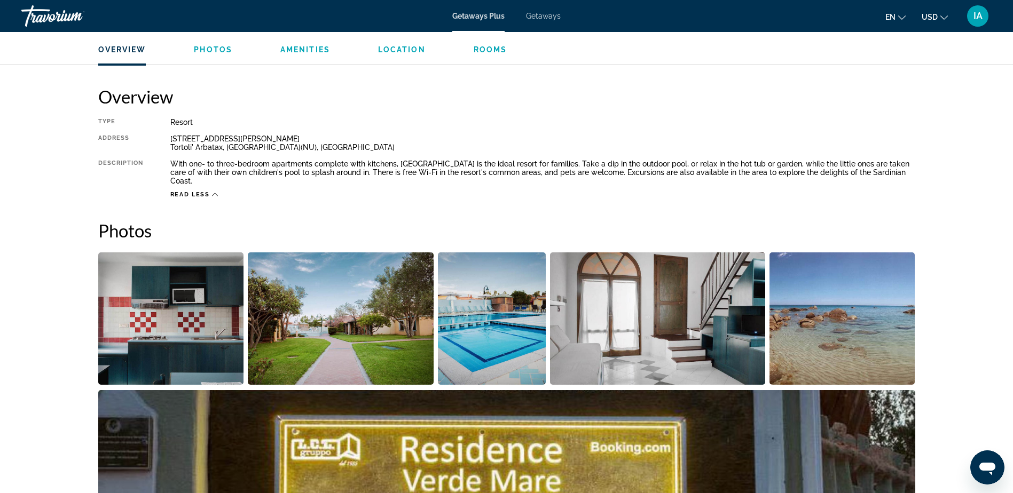
click at [359, 336] on img "Open full-screen image slider" at bounding box center [341, 319] width 186 height 132
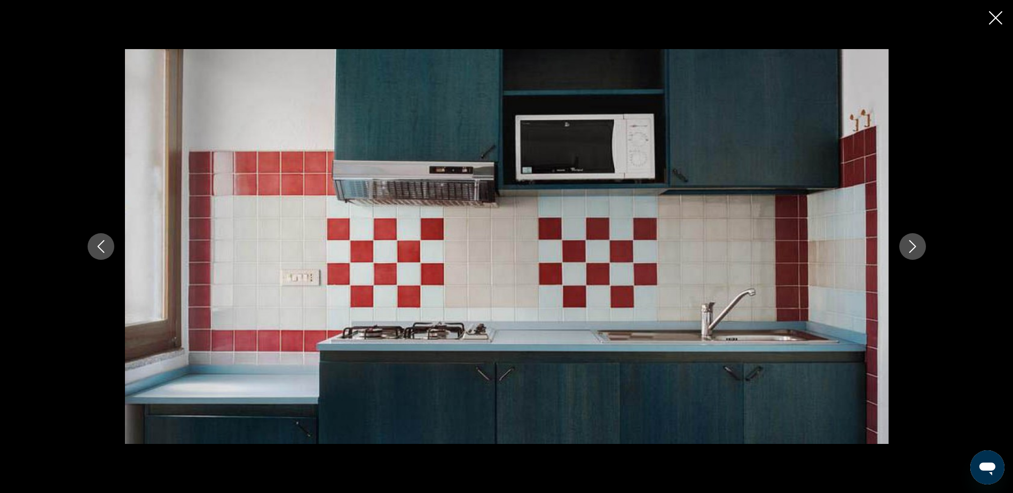
click at [920, 248] on button "Next image" at bounding box center [912, 246] width 27 height 27
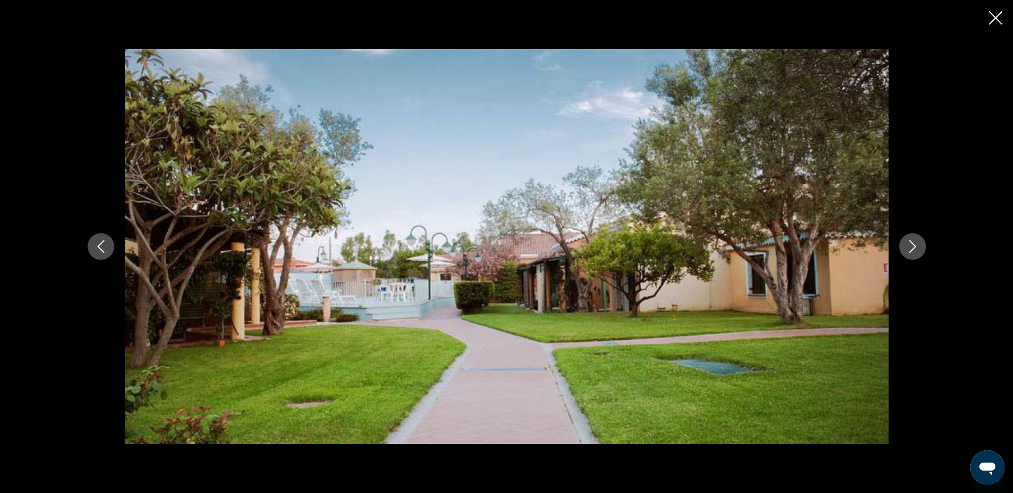
click at [913, 249] on icon "Next image" at bounding box center [912, 246] width 7 height 13
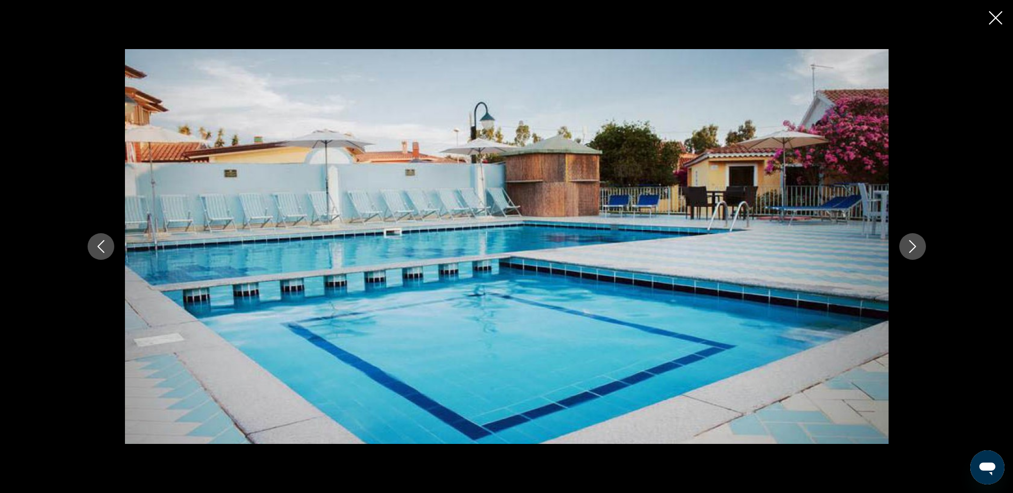
click at [915, 247] on icon "Next image" at bounding box center [912, 246] width 7 height 13
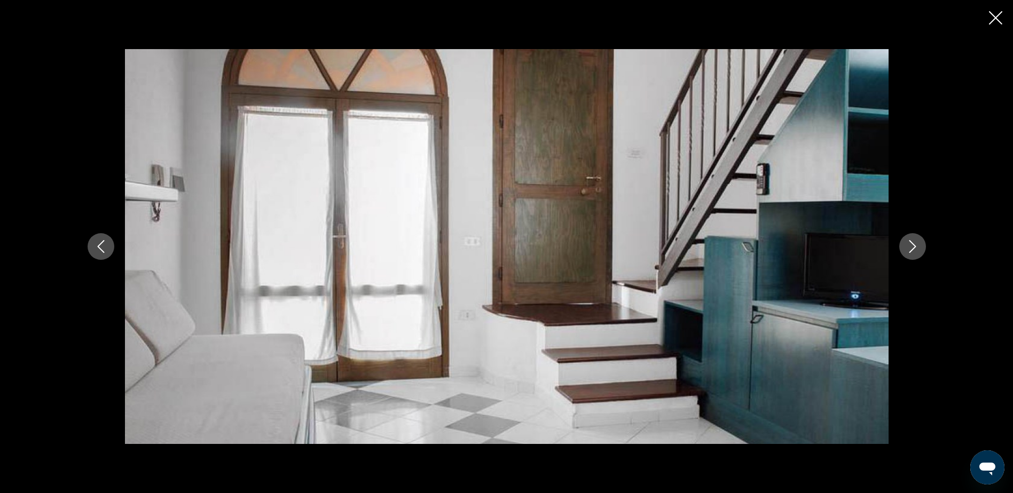
click at [996, 19] on icon "Close slideshow" at bounding box center [995, 17] width 13 height 13
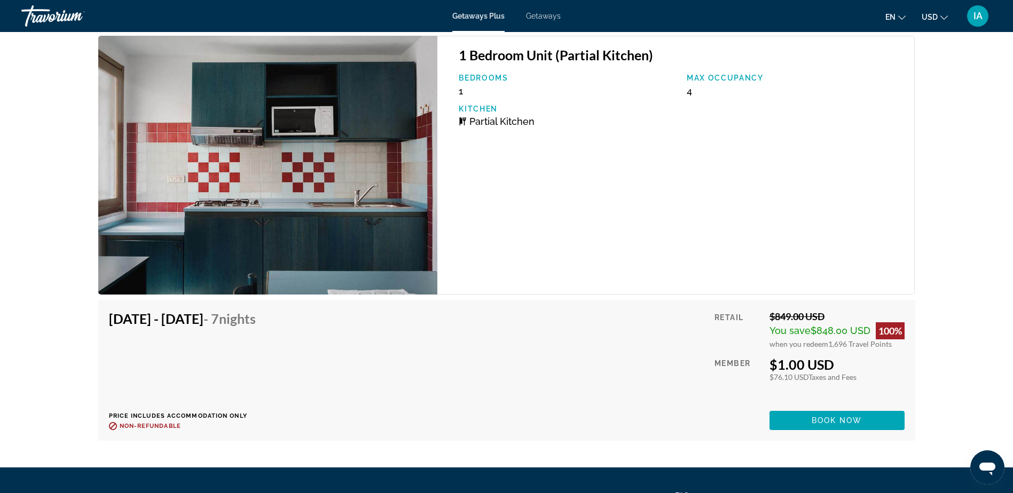
scroll to position [2028, 0]
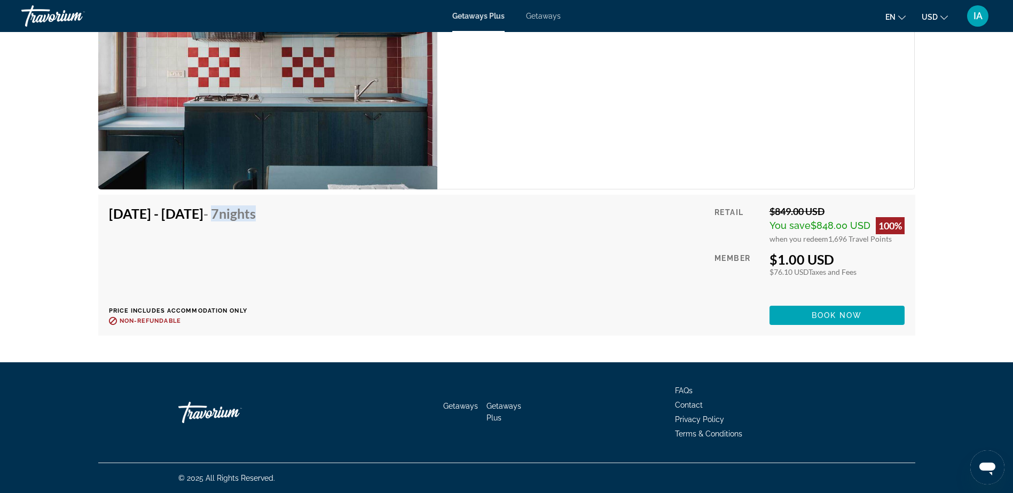
drag, startPoint x: 279, startPoint y: 211, endPoint x: 346, endPoint y: 229, distance: 69.0
click at [346, 229] on div "[DATE] - [DATE] - 7 Nights Price includes accommodation only Refundable until :…" at bounding box center [507, 266] width 796 height 120
drag, startPoint x: 771, startPoint y: 210, endPoint x: 834, endPoint y: 212, distance: 63.0
click at [834, 212] on div "$849.00 USD" at bounding box center [836, 212] width 135 height 12
click at [849, 318] on span "Book now" at bounding box center [837, 315] width 51 height 9
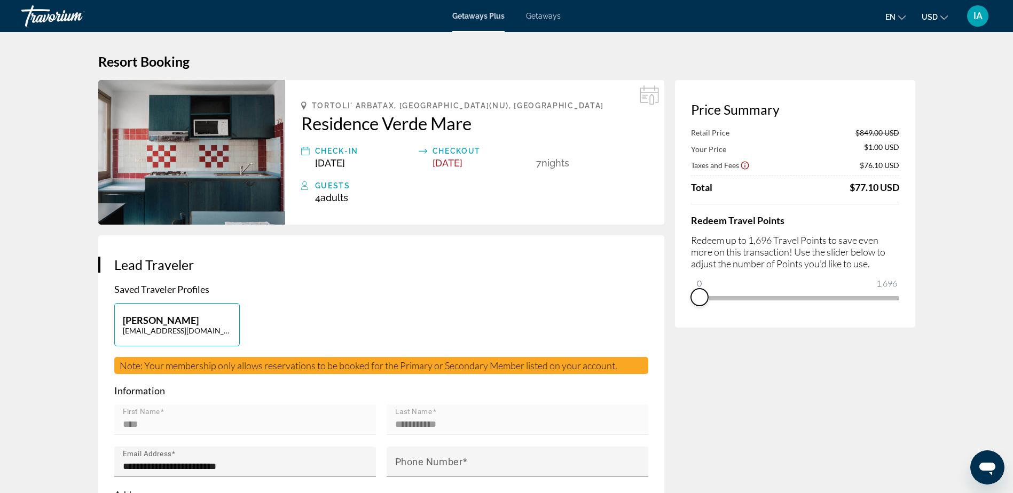
drag, startPoint x: 892, startPoint y: 313, endPoint x: 668, endPoint y: 332, distance: 224.5
drag, startPoint x: 702, startPoint y: 287, endPoint x: 918, endPoint y: 294, distance: 216.9
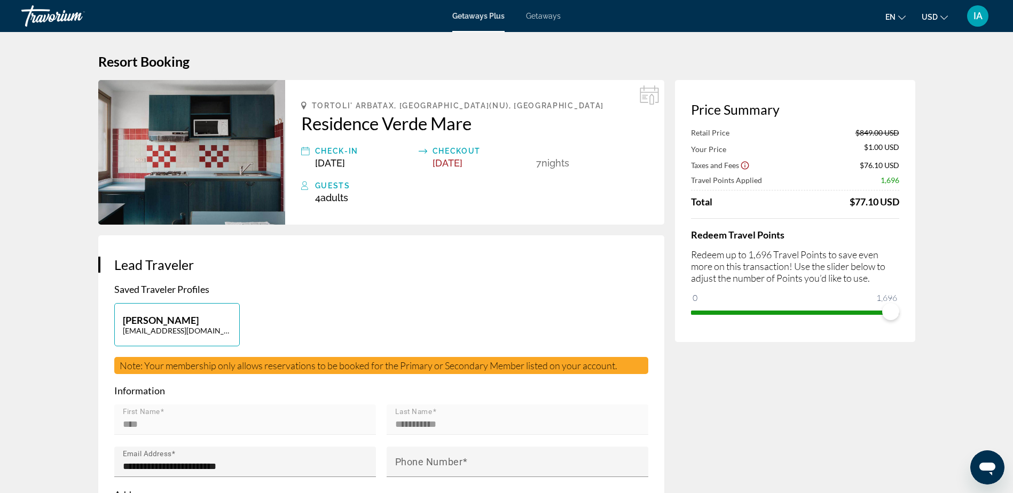
drag, startPoint x: 851, startPoint y: 201, endPoint x: 908, endPoint y: 206, distance: 57.9
click at [908, 206] on div "Price Summary Retail Price $849.00 USD Your Price $1.00 USD Taxes and Fees $76.…" at bounding box center [795, 211] width 240 height 262
drag, startPoint x: 348, startPoint y: 200, endPoint x: 318, endPoint y: 198, distance: 30.0
click at [318, 198] on span "4 Adult Adults" at bounding box center [331, 197] width 33 height 11
drag, startPoint x: 879, startPoint y: 299, endPoint x: 903, endPoint y: 298, distance: 24.0
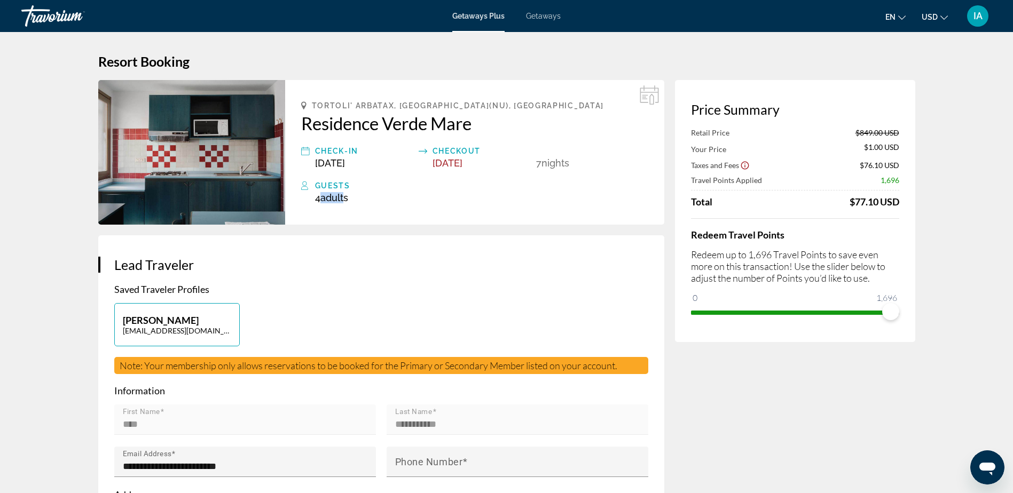
click at [903, 298] on div "Price Summary Retail Price $849.00 USD Your Price $1.00 USD Taxes and Fees $76.…" at bounding box center [795, 211] width 240 height 262
